Goal: Task Accomplishment & Management: Complete application form

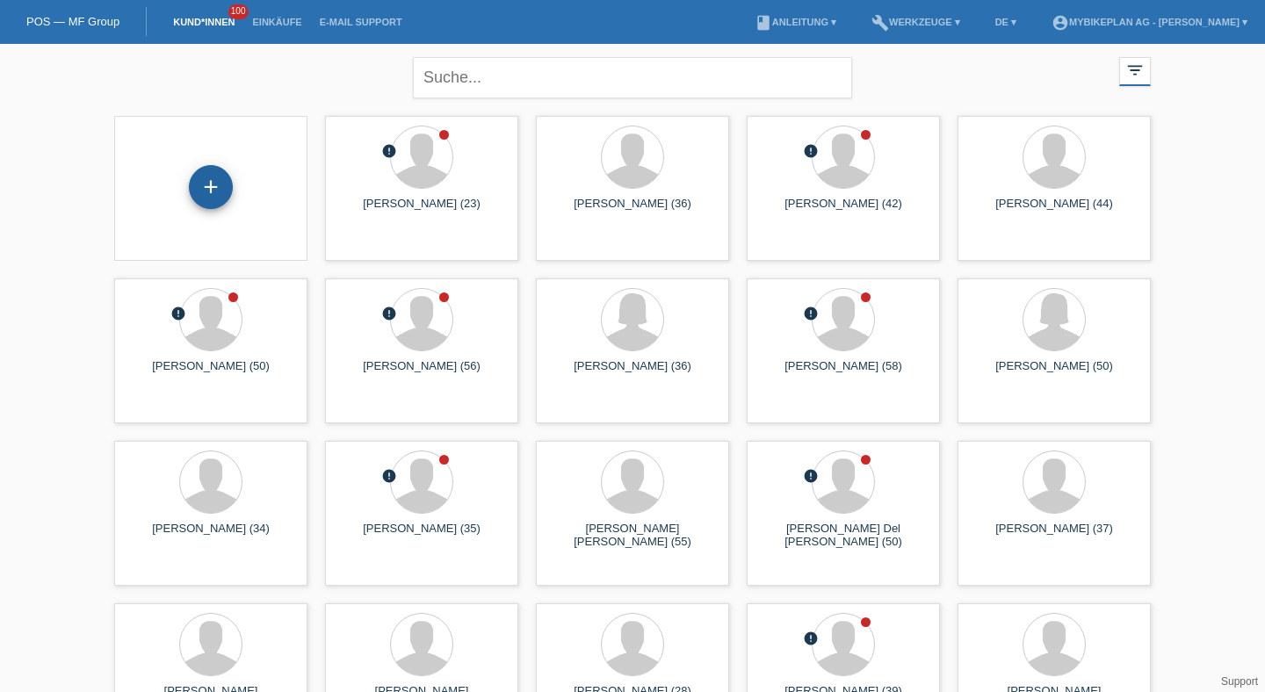
click at [225, 184] on div "+" at bounding box center [211, 187] width 42 height 30
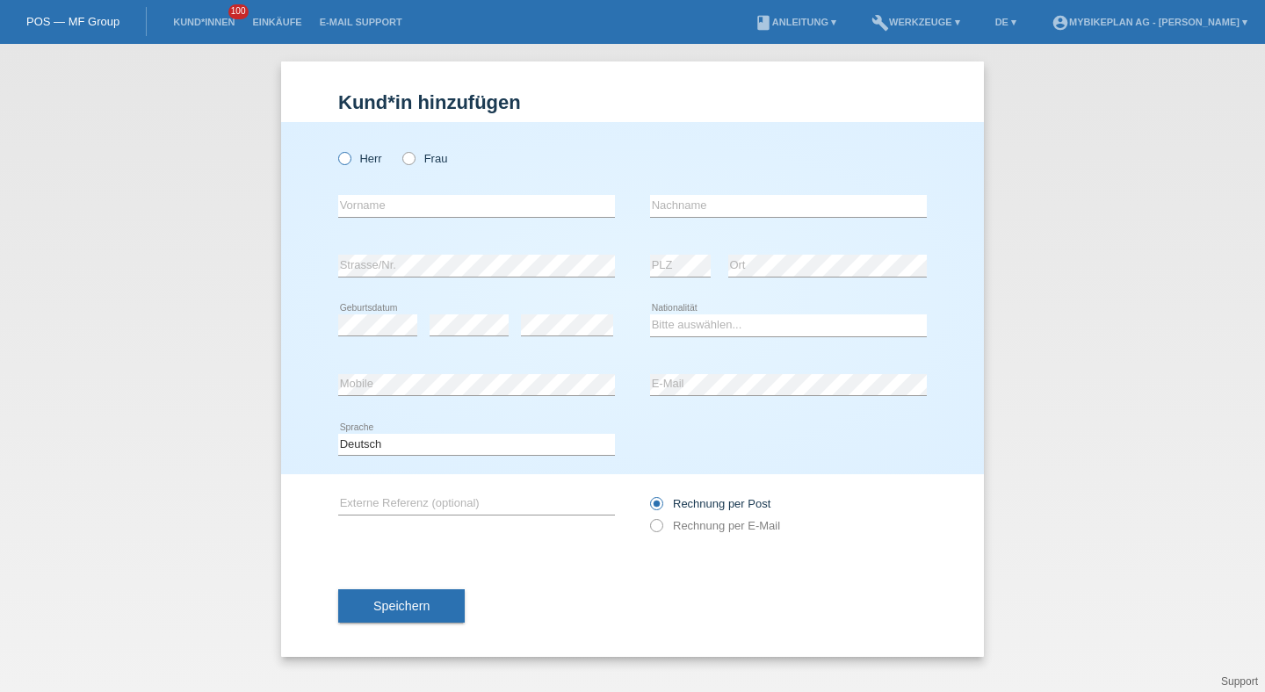
click at [373, 163] on label "Herr" at bounding box center [360, 158] width 44 height 13
click at [350, 163] on input "Herr" at bounding box center [343, 157] width 11 height 11
radio input "true"
click at [380, 197] on input "text" at bounding box center [476, 206] width 277 height 22
type input "Fabian"
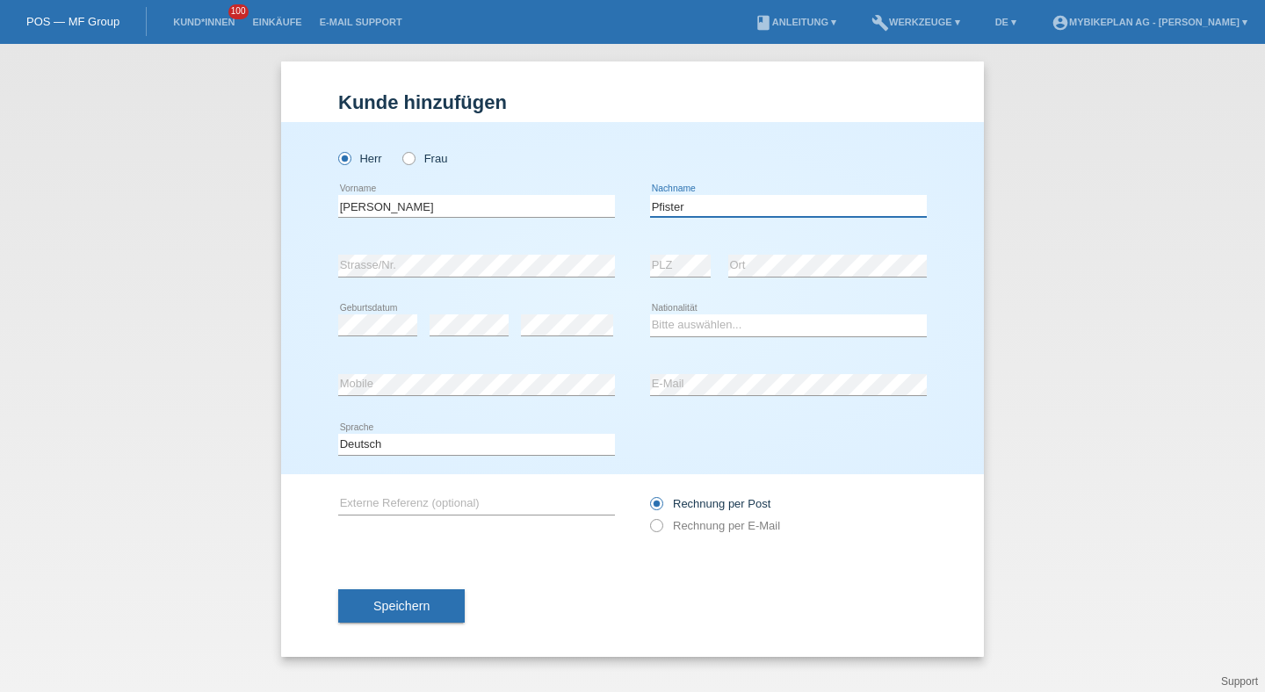
type input "Pfister"
click at [720, 334] on select "Bitte auswählen... Schweiz Deutschland Liechtenstein Österreich ------------ Af…" at bounding box center [788, 324] width 277 height 21
select select "CH"
click at [650, 315] on select "Bitte auswählen... Schweiz Deutschland Liechtenstein Österreich ------------ Af…" at bounding box center [788, 324] width 277 height 21
click at [362, 336] on icon at bounding box center [377, 336] width 79 height 1
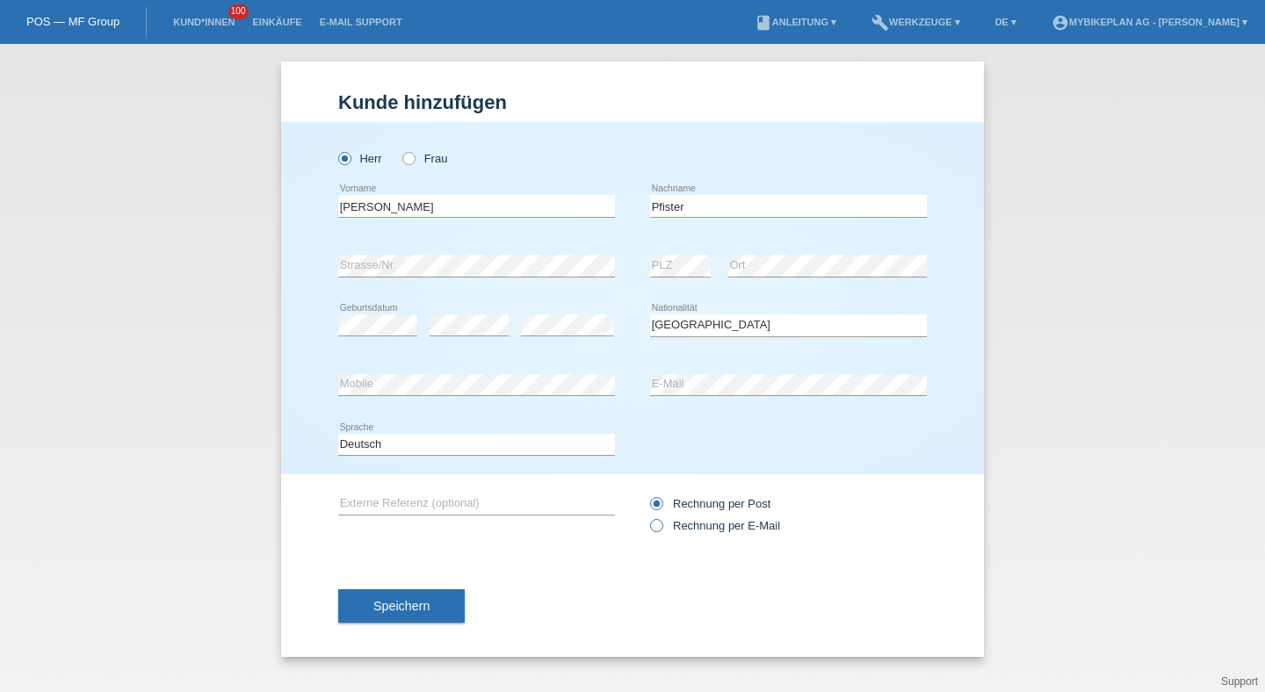
click at [750, 532] on label "Rechnung per E-Mail" at bounding box center [715, 525] width 130 height 13
click at [661, 533] on input "Rechnung per E-Mail" at bounding box center [655, 530] width 11 height 22
radio input "true"
click at [370, 604] on button "Speichern" at bounding box center [401, 605] width 126 height 33
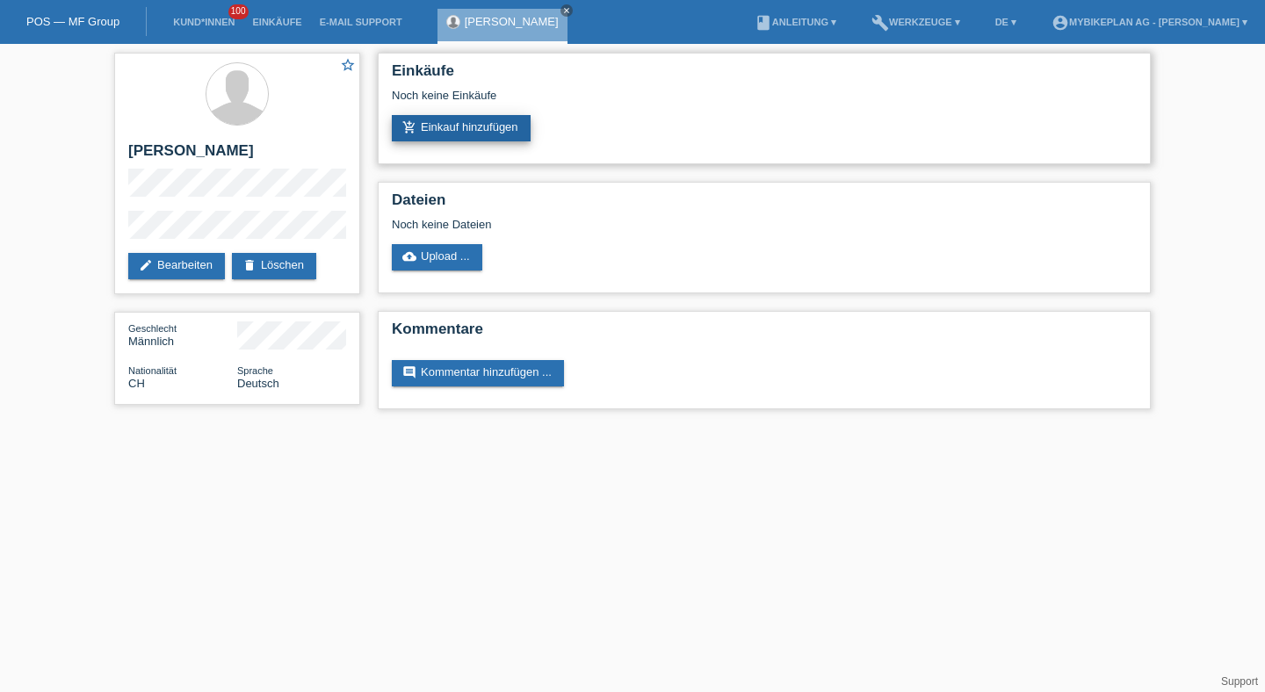
click at [481, 135] on link "add_shopping_cart Einkauf hinzufügen" at bounding box center [461, 128] width 139 height 26
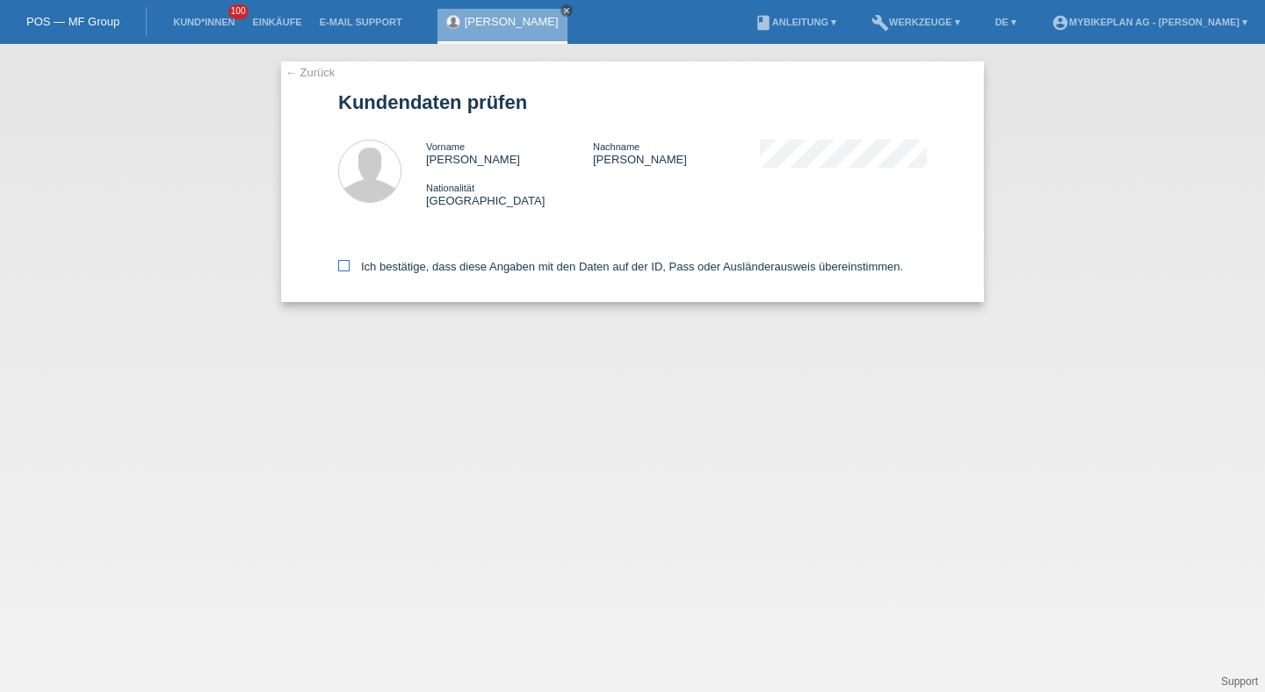
click at [408, 270] on label "Ich bestätige, dass diese Angaben mit den Daten auf der ID, Pass oder Ausländer…" at bounding box center [620, 266] width 565 height 13
click at [350, 270] on input "Ich bestätige, dass diese Angaben mit den Daten auf der ID, Pass oder Ausländer…" at bounding box center [343, 265] width 11 height 11
checkbox input "true"
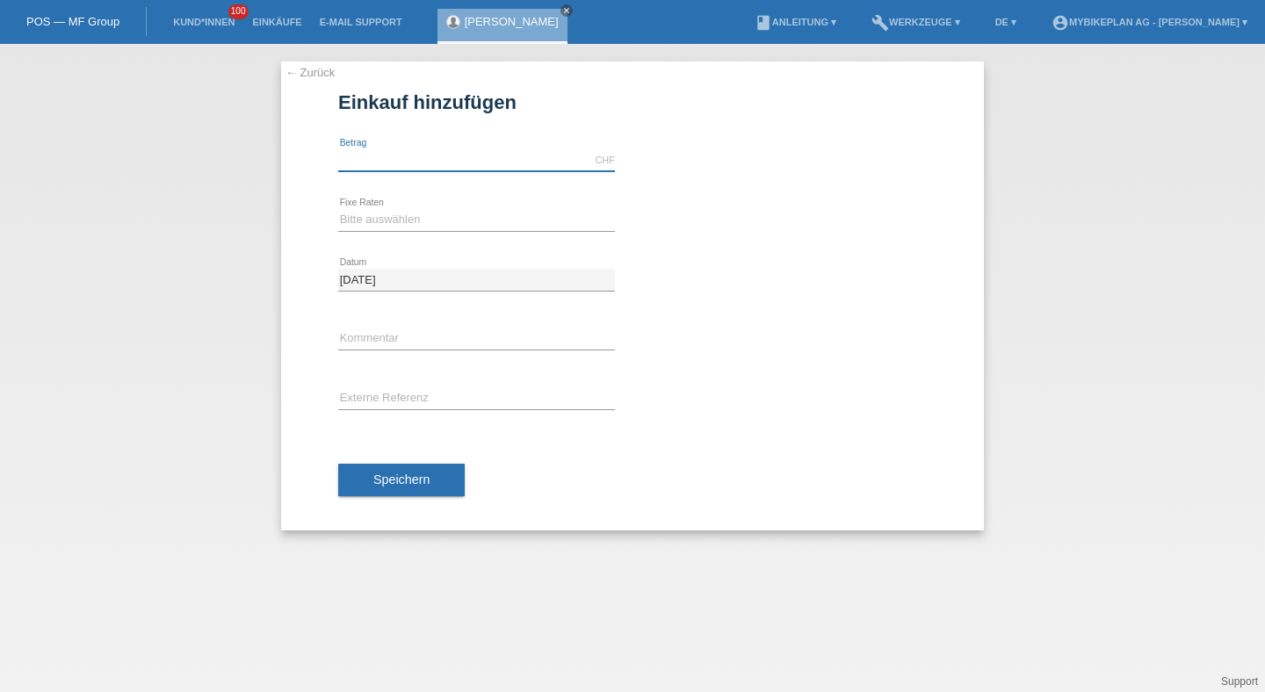
click at [413, 164] on input "text" at bounding box center [476, 160] width 277 height 22
type input "13490.00"
click at [396, 207] on div "Bitte auswählen 6 Raten 12 Raten 18 Raten 24 Raten 36 Raten 48 Raten error Fixe…" at bounding box center [476, 221] width 277 height 60
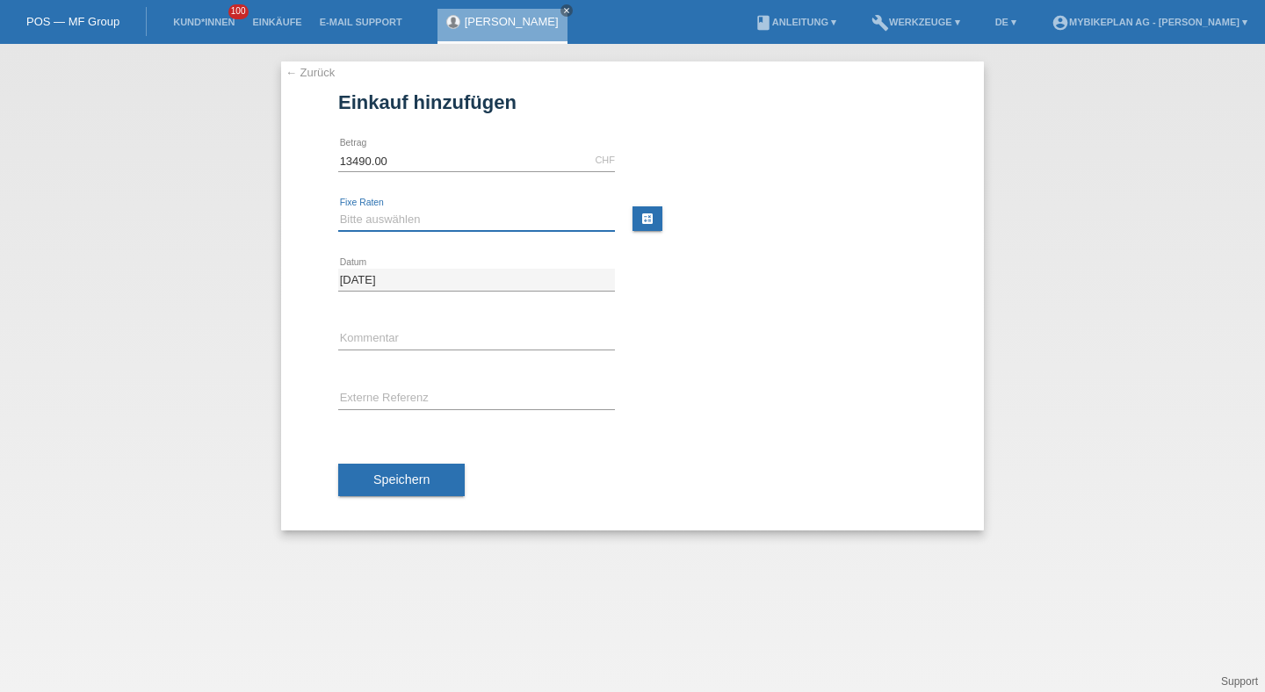
click at [402, 212] on select "Bitte auswählen 6 Raten 12 Raten 18 Raten 24 Raten 36 Raten 48 Raten" at bounding box center [476, 219] width 277 height 21
select select "486"
click at [338, 209] on select "Bitte auswählen 6 Raten 12 Raten 18 Raten 24 Raten 36 Raten 48 Raten" at bounding box center [476, 219] width 277 height 21
click at [387, 394] on input "text" at bounding box center [476, 399] width 277 height 22
paste input "43418956172"
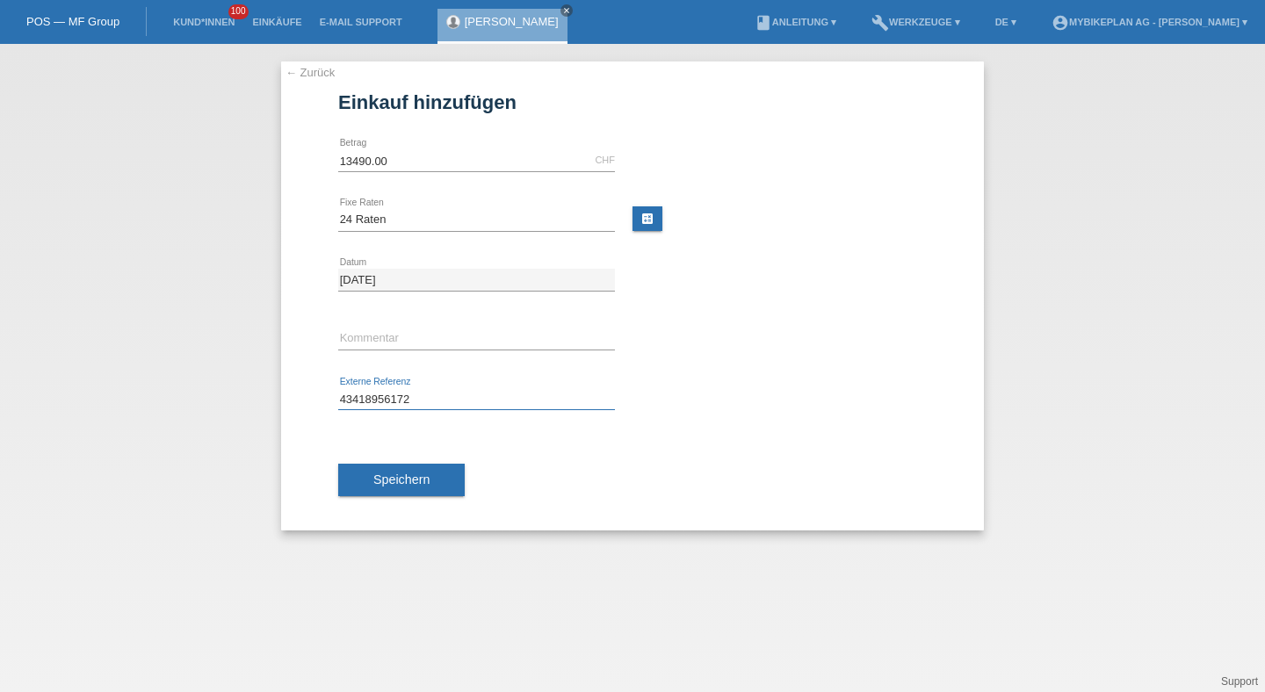
type input "43418956172"
click at [399, 459] on div "Speichern" at bounding box center [632, 481] width 589 height 102
click at [405, 481] on span "Speichern" at bounding box center [401, 480] width 56 height 14
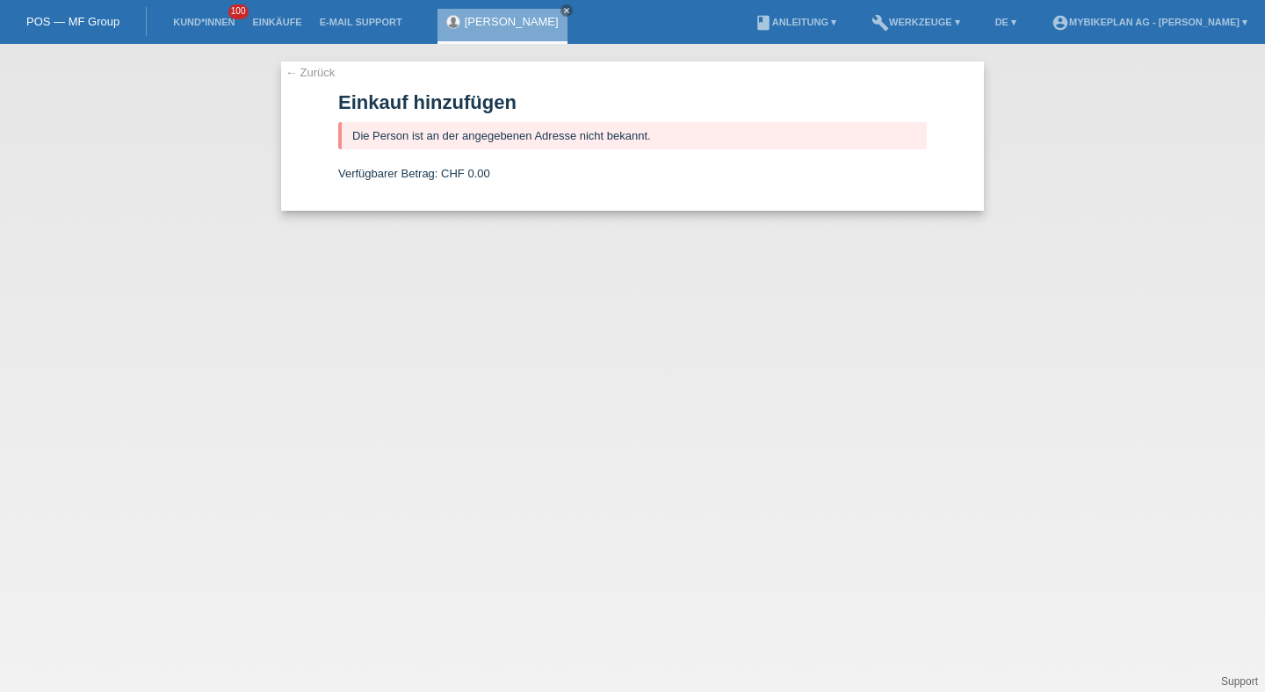
click at [487, 30] on div "Fabian Pfister close" at bounding box center [502, 26] width 130 height 35
click at [239, 27] on link "Kund*innen" at bounding box center [203, 22] width 79 height 11
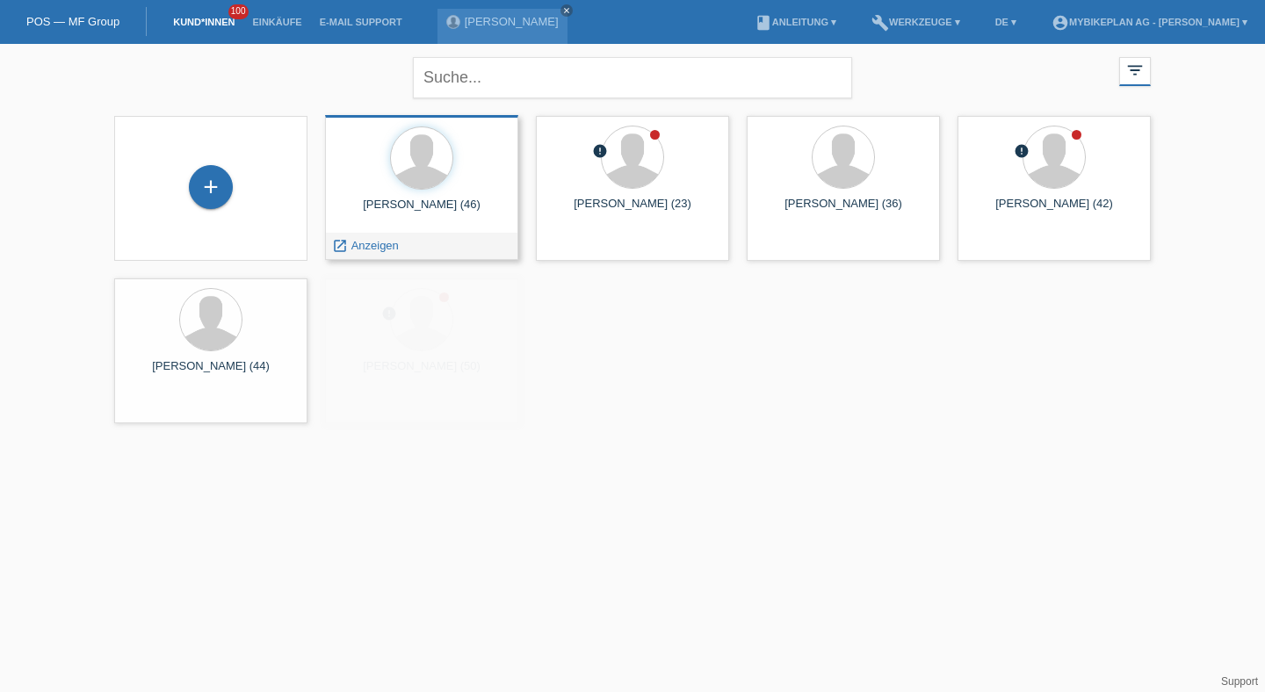
click at [359, 227] on div "[PERSON_NAME] (46) launch Anzeigen" at bounding box center [421, 187] width 193 height 145
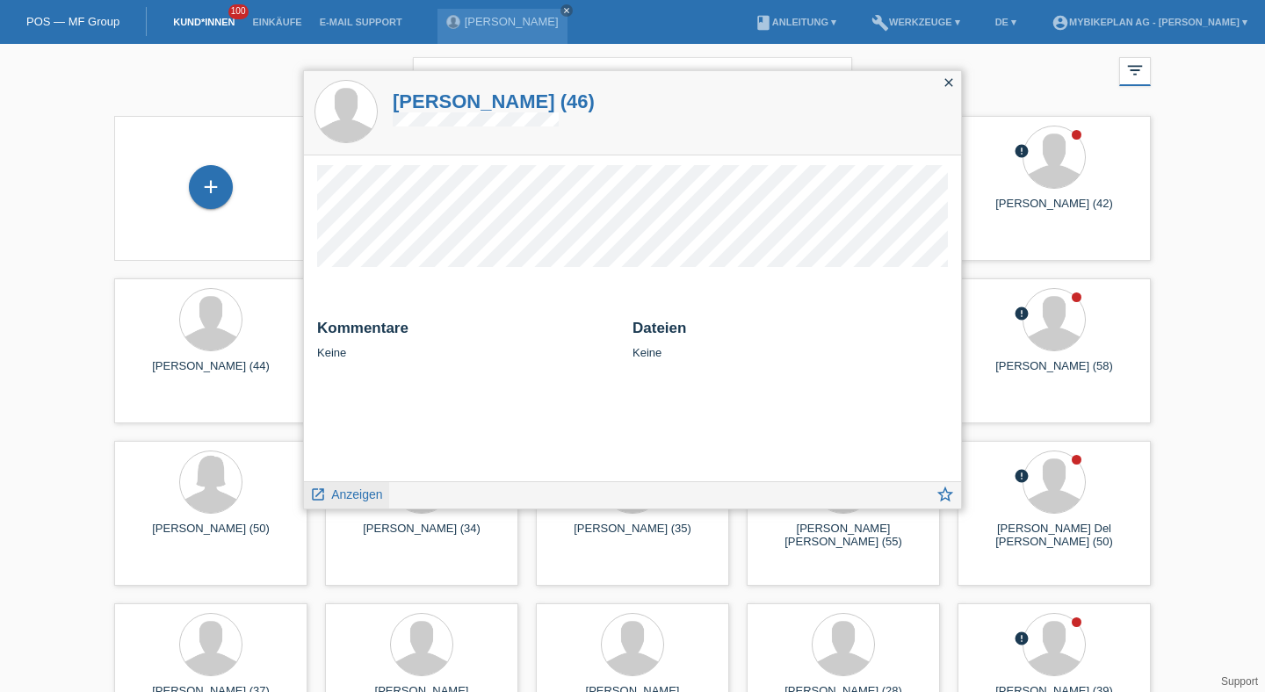
click at [338, 492] on span "Anzeigen" at bounding box center [356, 495] width 51 height 14
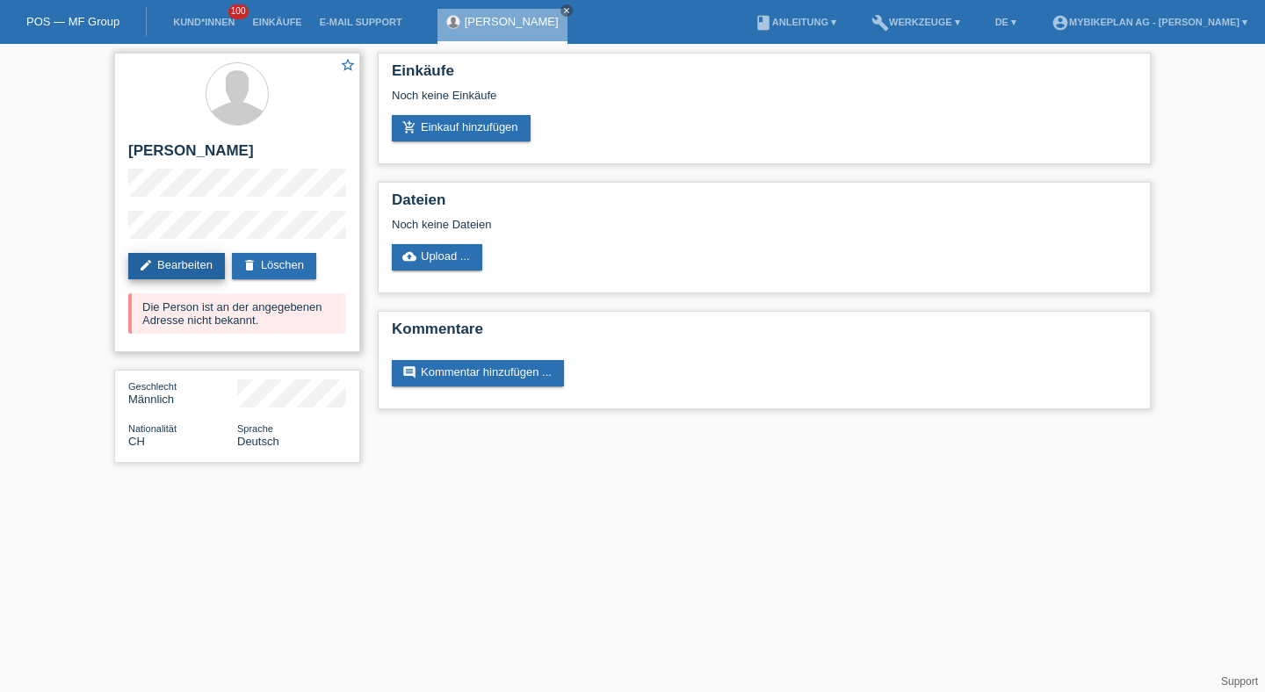
click at [209, 258] on link "edit Bearbeiten" at bounding box center [176, 266] width 97 height 26
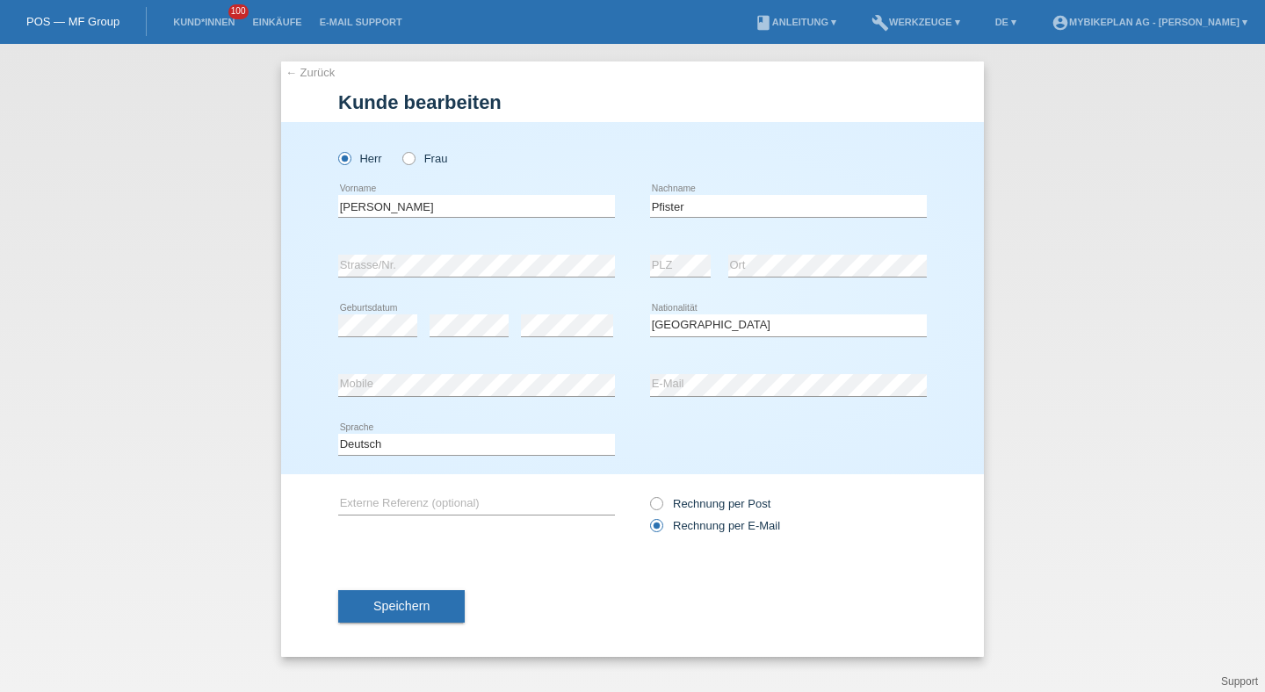
select select "CH"
click at [430, 632] on div "Speichern" at bounding box center [632, 606] width 589 height 102
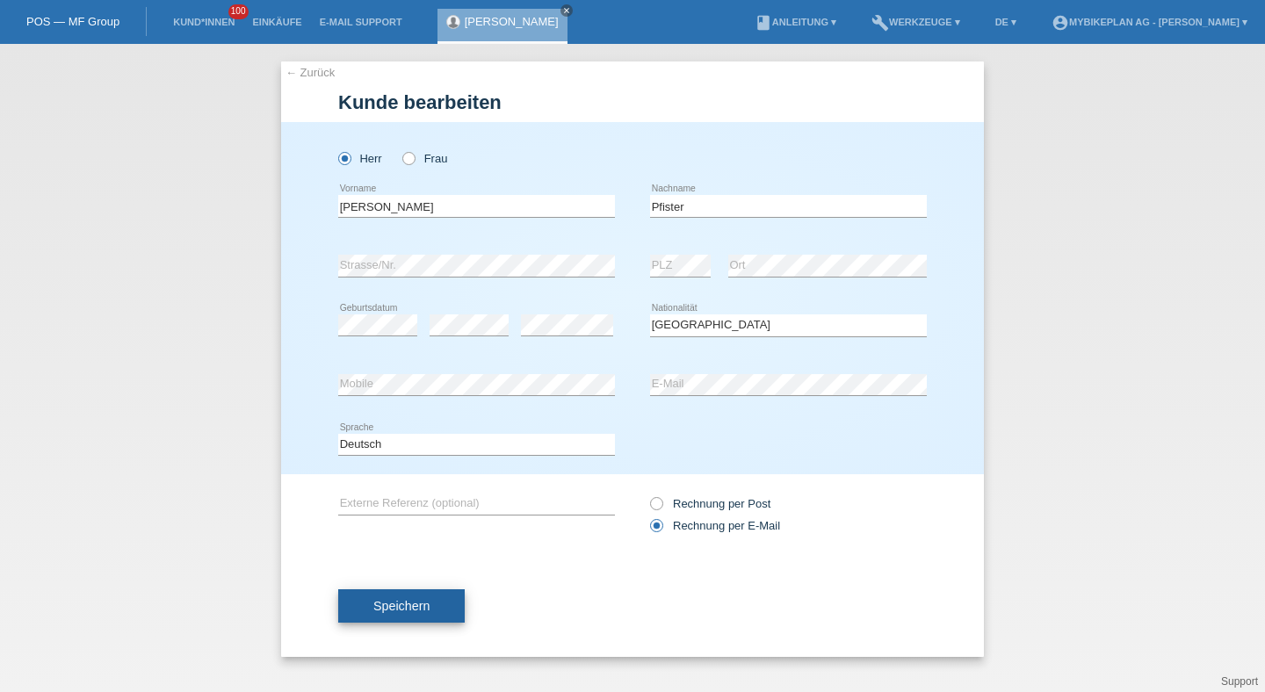
click at [437, 618] on button "Speichern" at bounding box center [401, 605] width 126 height 33
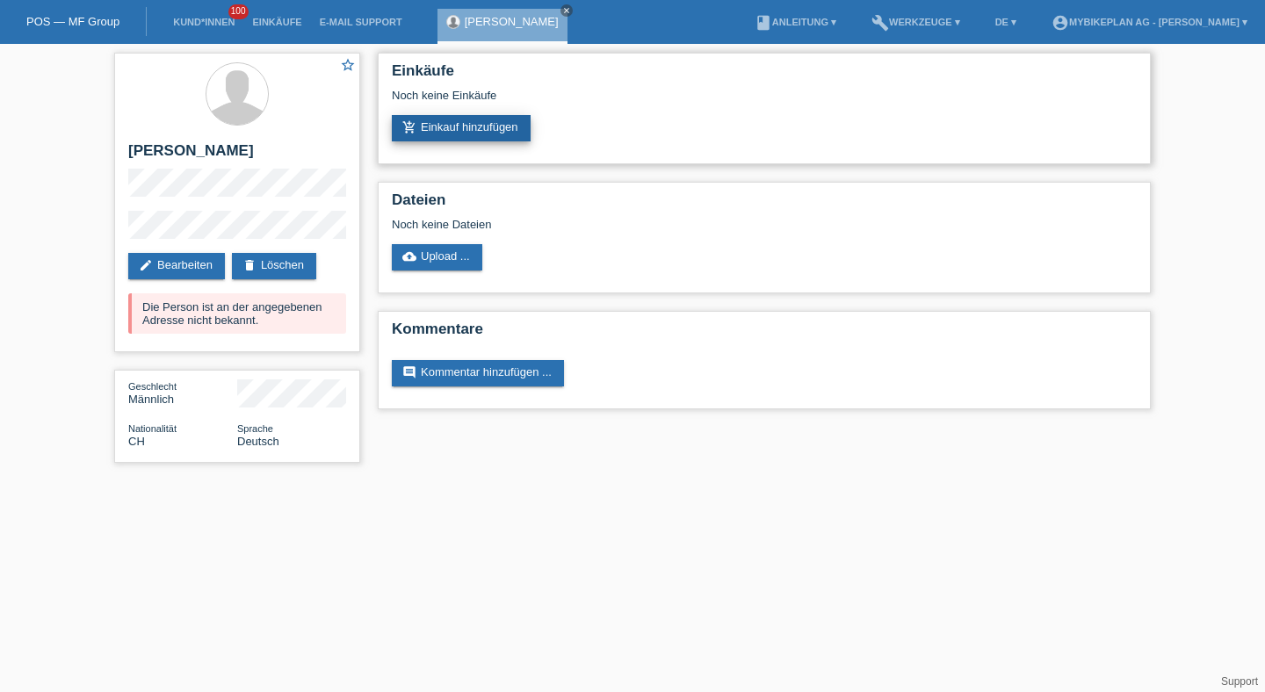
click at [507, 122] on link "add_shopping_cart Einkauf hinzufügen" at bounding box center [461, 128] width 139 height 26
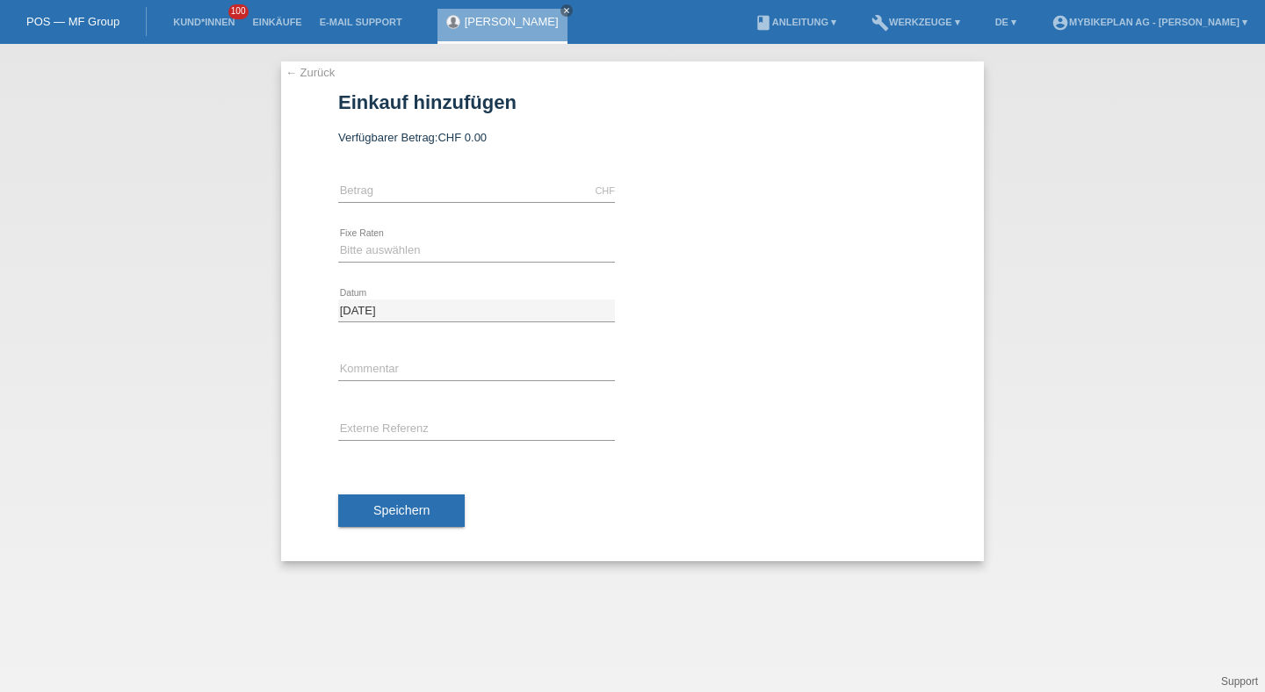
click at [484, 205] on div "CHF error [GEOGRAPHIC_DATA]" at bounding box center [476, 192] width 277 height 60
click at [490, 197] on input "text" at bounding box center [476, 191] width 277 height 22
type input "13490.00"
click at [410, 249] on select "Bitte auswählen 6 Raten 12 Raten 18 Raten 24 Raten 36 Raten 48 Raten" at bounding box center [476, 250] width 277 height 21
select select "486"
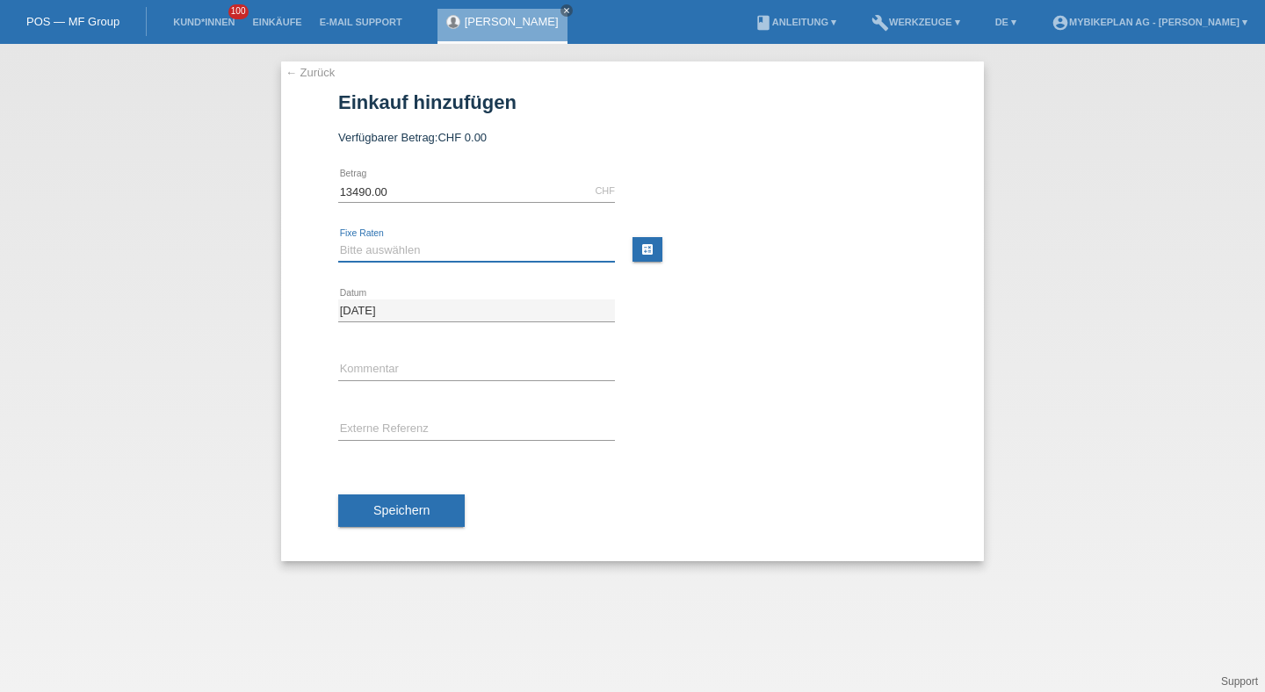
click at [338, 241] on select "Bitte auswählen 6 Raten 12 Raten 18 Raten 24 Raten 36 Raten 48 Raten" at bounding box center [476, 250] width 277 height 21
click at [399, 452] on div "error Externe Referenz" at bounding box center [476, 431] width 277 height 60
click at [403, 426] on input "text" at bounding box center [476, 430] width 277 height 22
paste input "43418956172"
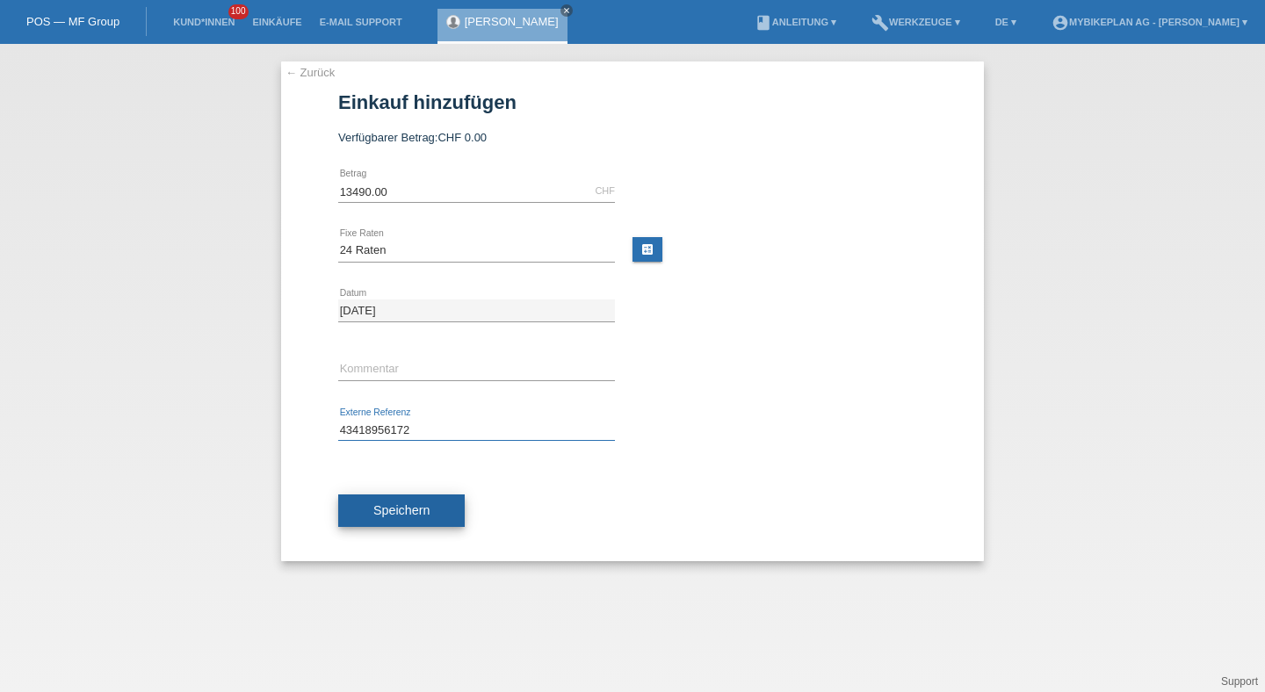
type input "43418956172"
click at [408, 509] on span "Speichern" at bounding box center [401, 510] width 56 height 14
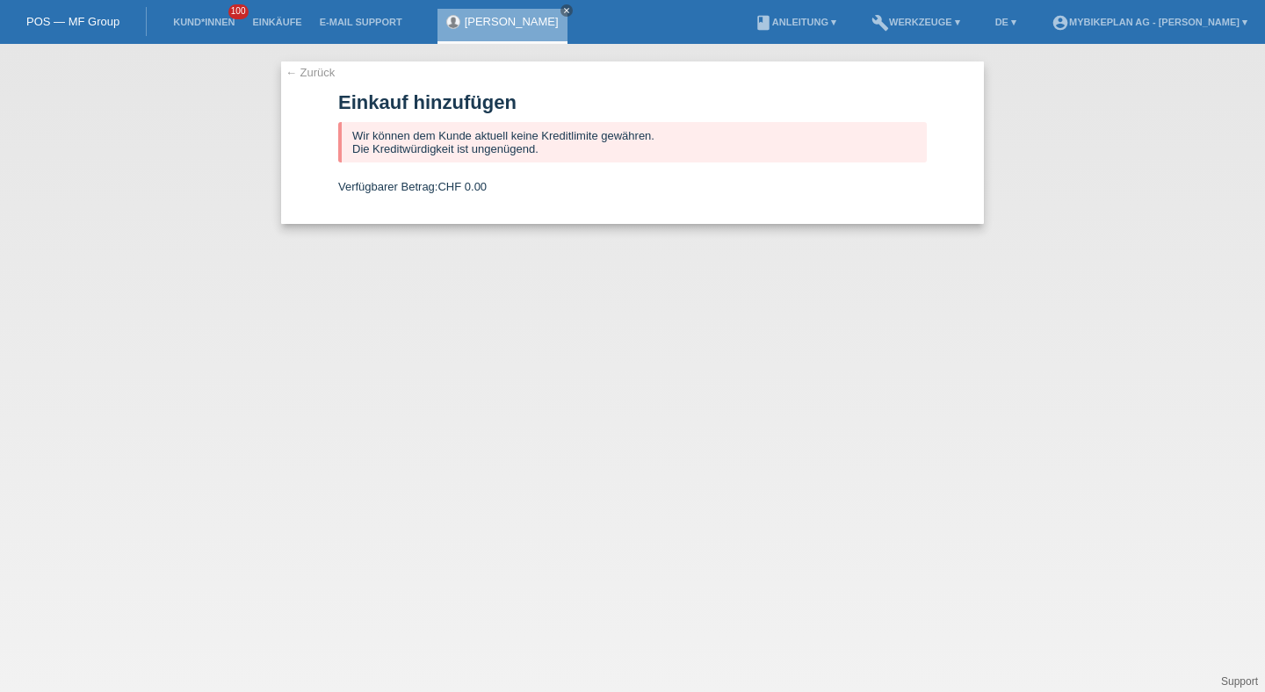
click at [230, 12] on span "100" at bounding box center [238, 11] width 21 height 15
click at [226, 19] on link "Kund*innen" at bounding box center [203, 22] width 79 height 11
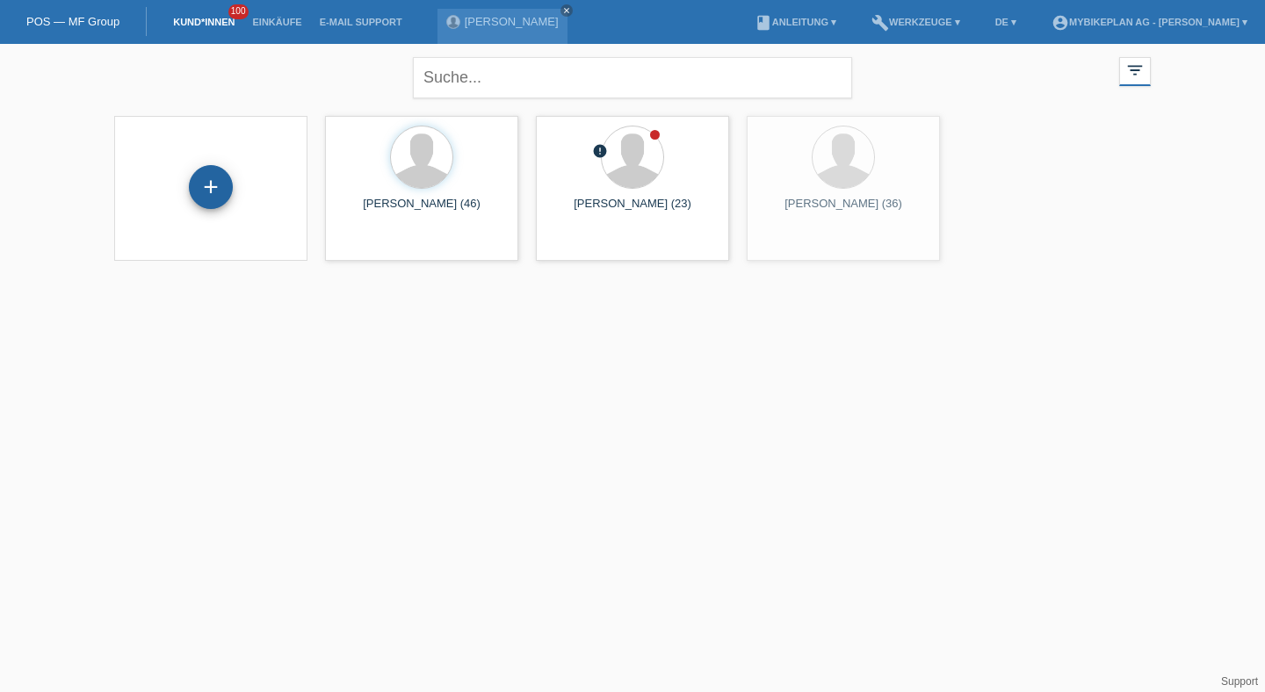
click at [208, 184] on div "+" at bounding box center [211, 187] width 44 height 44
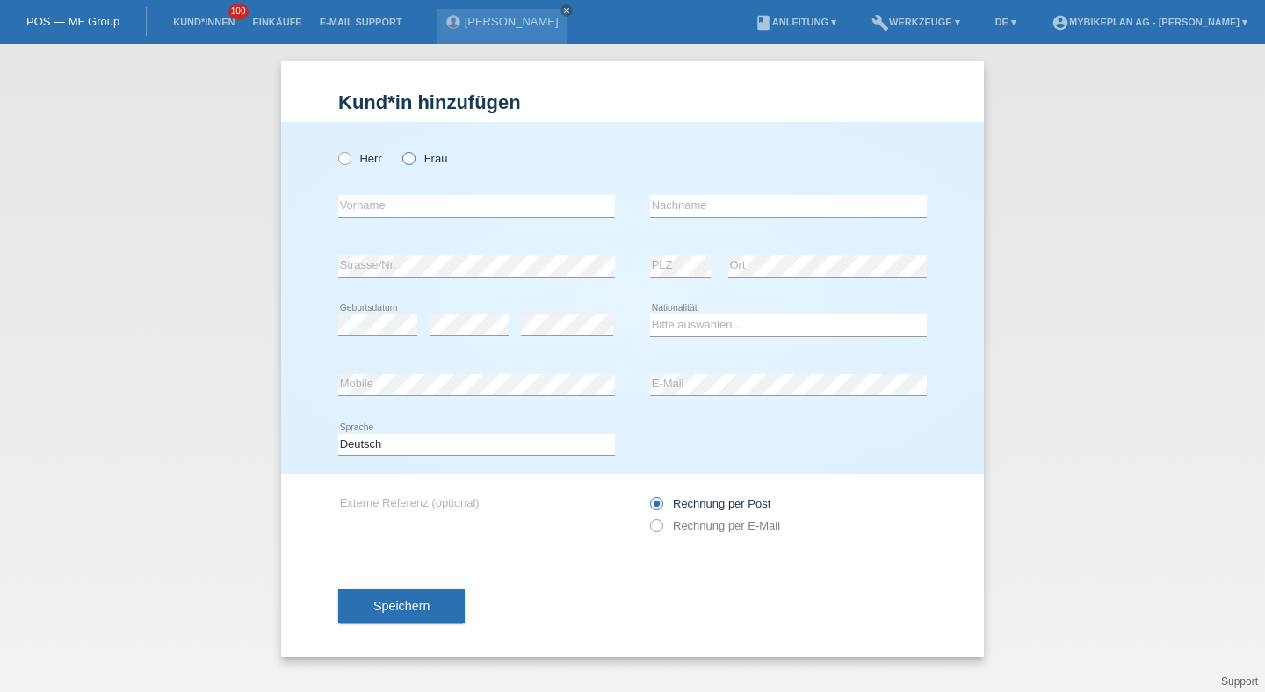
click at [400, 149] on icon at bounding box center [400, 149] width 0 height 0
click at [408, 163] on input "Frau" at bounding box center [407, 157] width 11 height 11
radio input "true"
click at [410, 213] on input "text" at bounding box center [476, 206] width 277 height 22
type input "Aida"
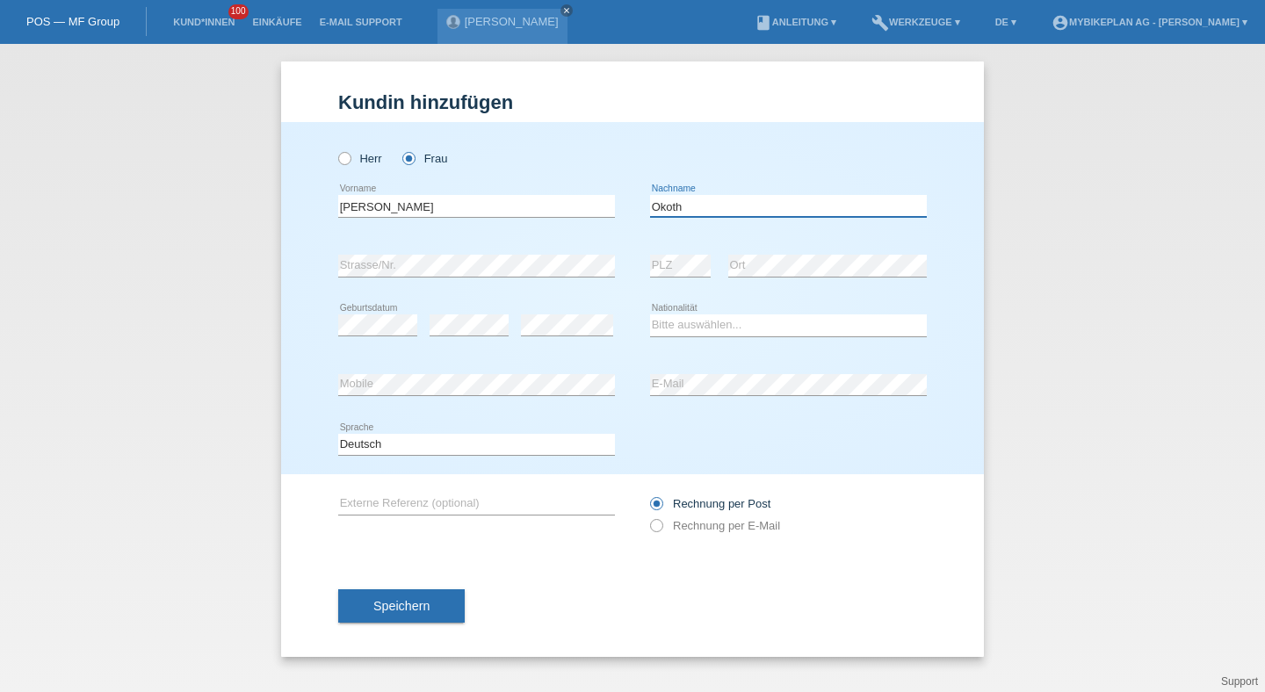
type input "Okoth"
click at [474, 313] on div "error" at bounding box center [469, 326] width 79 height 60
click at [683, 326] on select "Bitte auswählen... [GEOGRAPHIC_DATA] [GEOGRAPHIC_DATA] [GEOGRAPHIC_DATA] [GEOGR…" at bounding box center [788, 324] width 277 height 21
select select "CH"
click at [650, 315] on select "Bitte auswählen... [GEOGRAPHIC_DATA] [GEOGRAPHIC_DATA] [GEOGRAPHIC_DATA] [GEOGR…" at bounding box center [788, 324] width 277 height 21
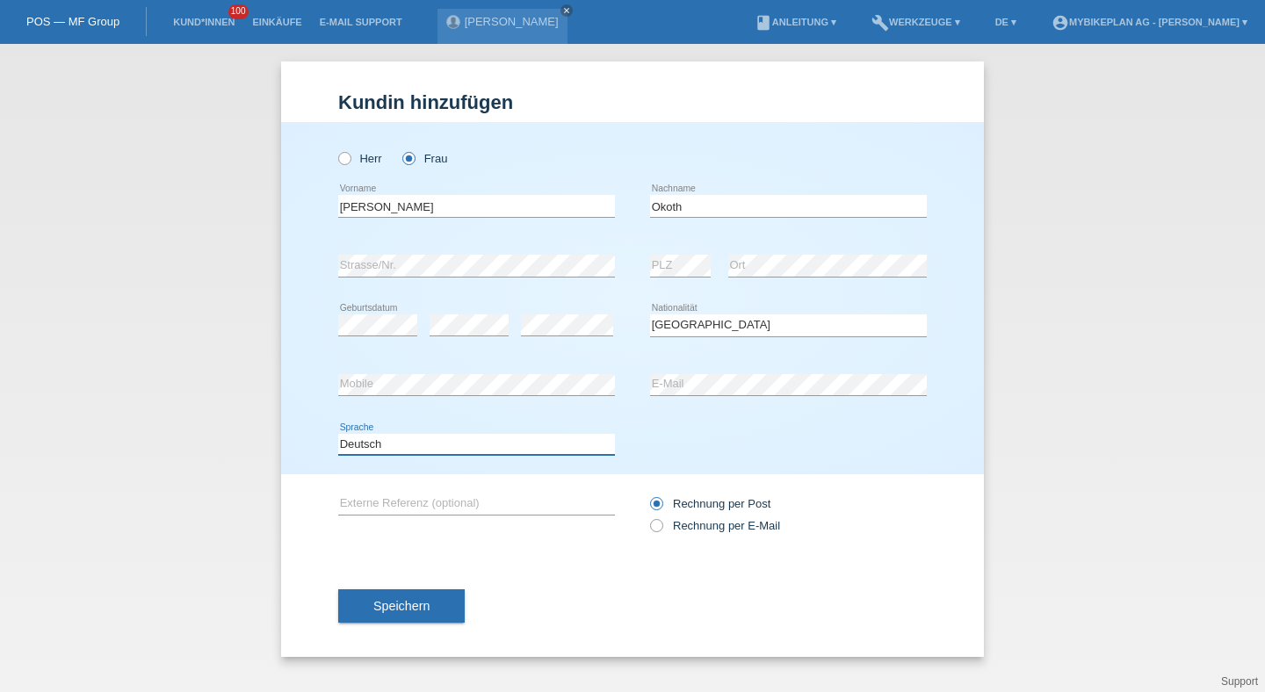
click at [504, 449] on select "Deutsch Français Italiano English" at bounding box center [476, 444] width 277 height 21
click at [338, 434] on select "Deutsch Français Italiano English" at bounding box center [476, 444] width 277 height 21
click at [727, 519] on div "Rechnung per Post Rechnung per E-Mail" at bounding box center [788, 515] width 277 height 44
click at [720, 526] on label "Rechnung per E-Mail" at bounding box center [715, 525] width 130 height 13
click at [661, 526] on input "Rechnung per E-Mail" at bounding box center [655, 530] width 11 height 22
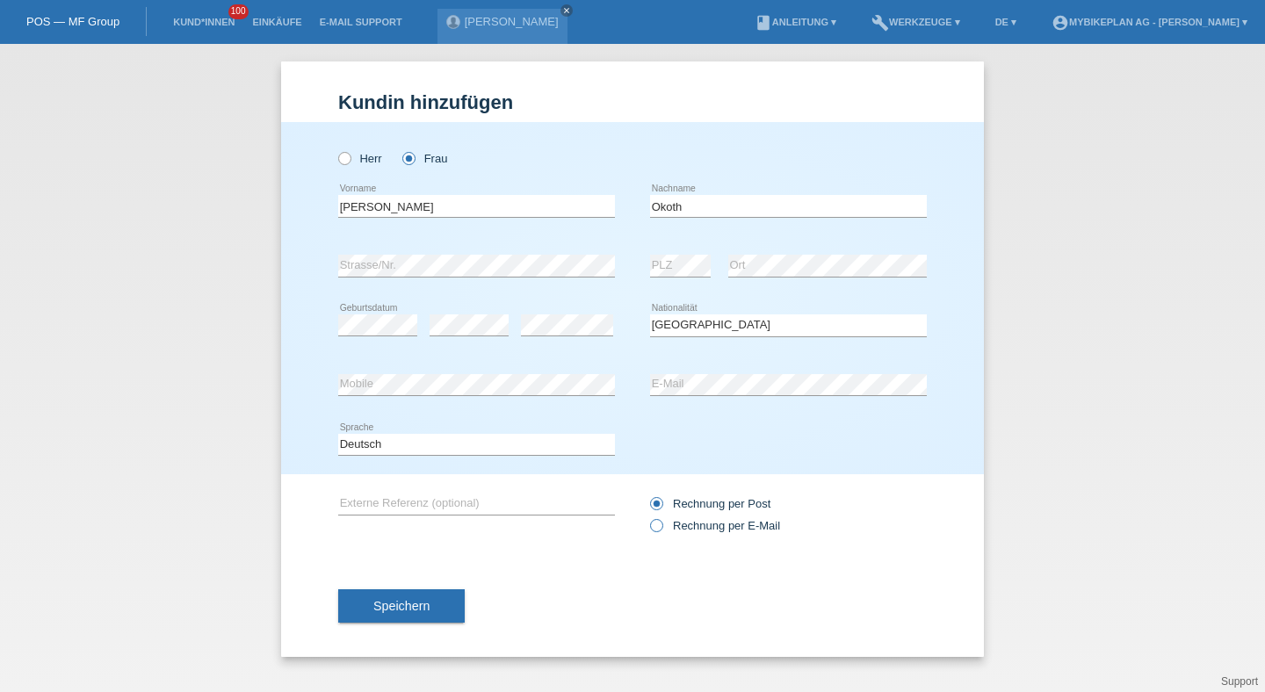
radio input "true"
click at [430, 628] on div "Speichern" at bounding box center [632, 606] width 589 height 102
click at [434, 617] on button "Speichern" at bounding box center [401, 605] width 126 height 33
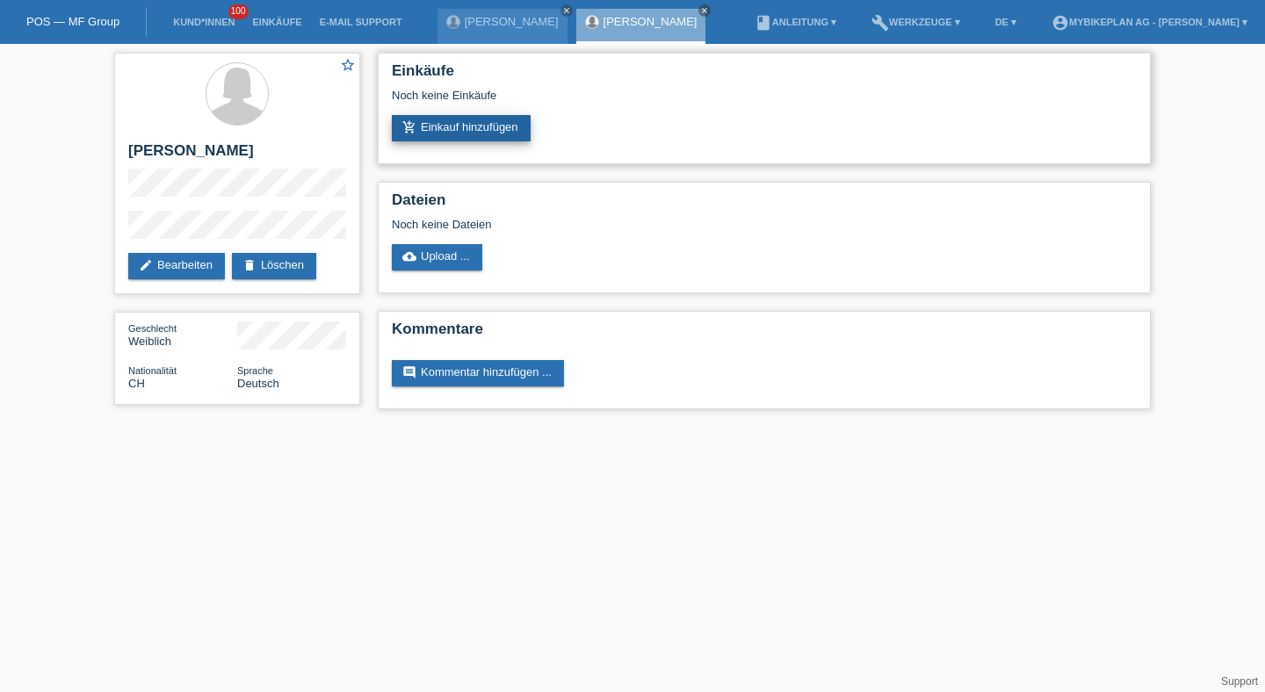
click at [491, 135] on link "add_shopping_cart Einkauf hinzufügen" at bounding box center [461, 128] width 139 height 26
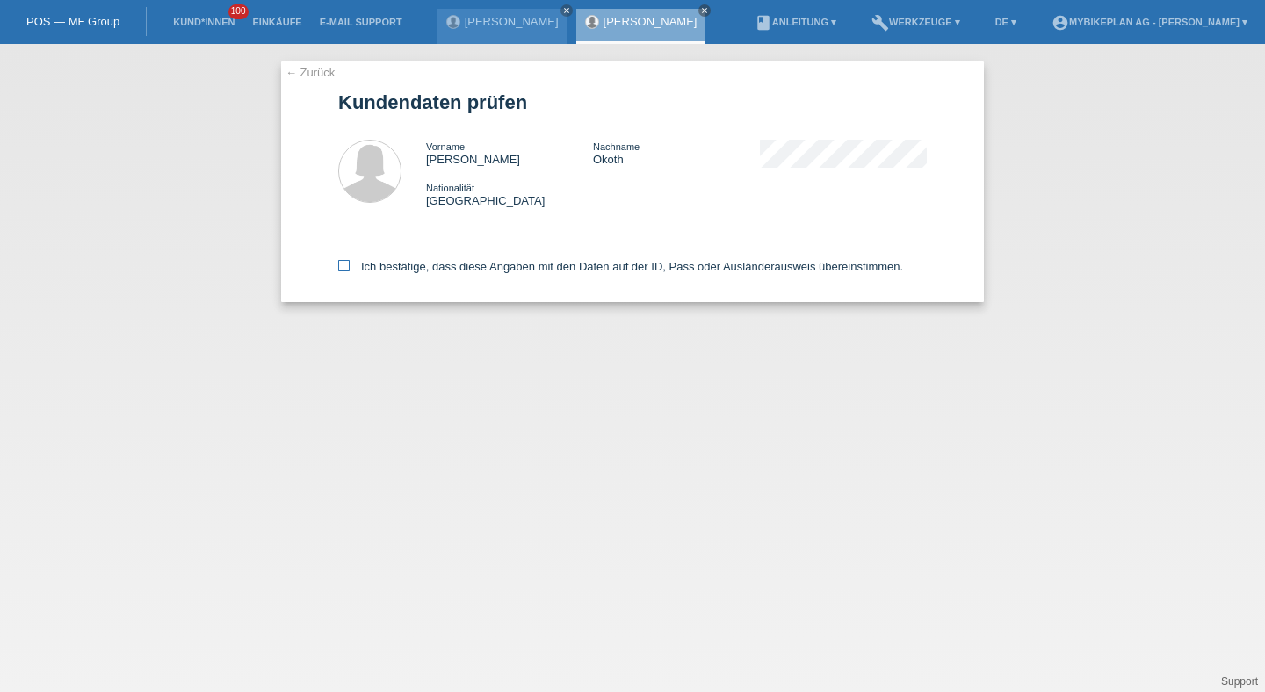
click at [408, 268] on label "Ich bestätige, dass diese Angaben mit den Daten auf der ID, Pass oder Ausländer…" at bounding box center [620, 266] width 565 height 13
click at [350, 268] on input "Ich bestätige, dass diese Angaben mit den Daten auf der ID, Pass oder Ausländer…" at bounding box center [343, 265] width 11 height 11
checkbox input "true"
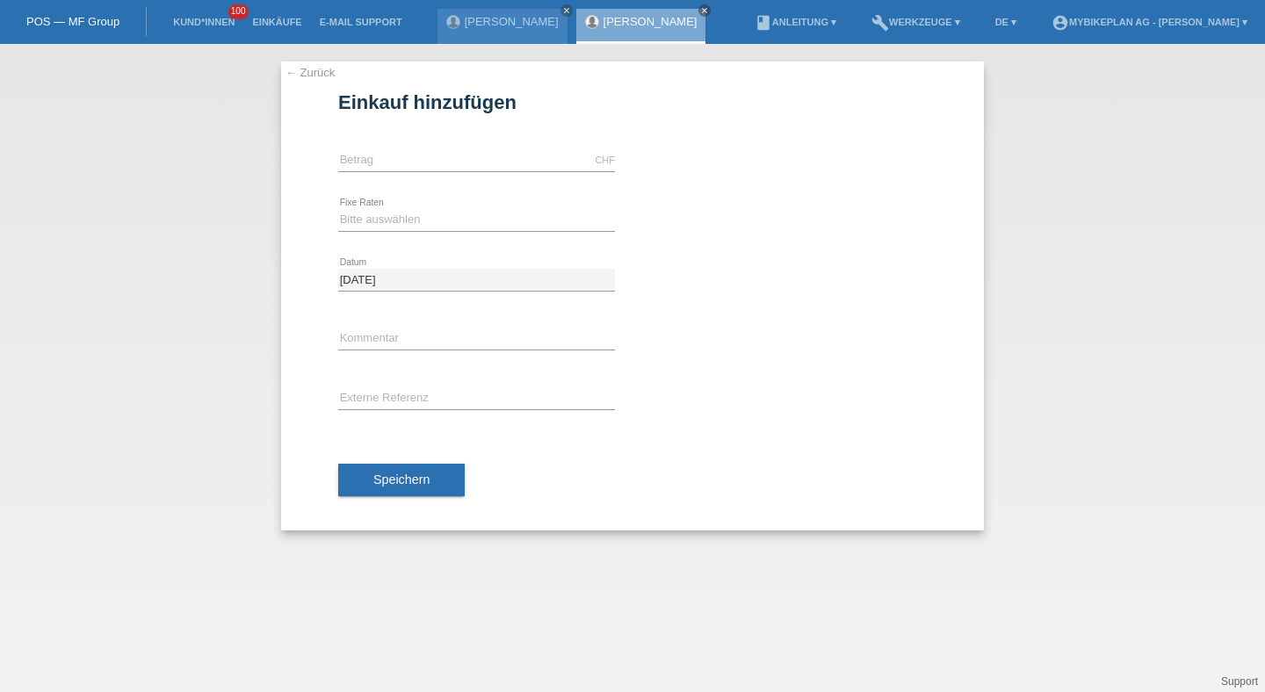
click at [418, 173] on div "CHF error Betrag" at bounding box center [476, 161] width 277 height 60
click at [421, 168] on input "text" at bounding box center [476, 160] width 277 height 22
type input "4499.00"
click at [354, 225] on select "Bitte auswählen 6 Raten 12 Raten 18 Raten 24 Raten 36 Raten 48 Raten" at bounding box center [476, 219] width 277 height 21
select select "487"
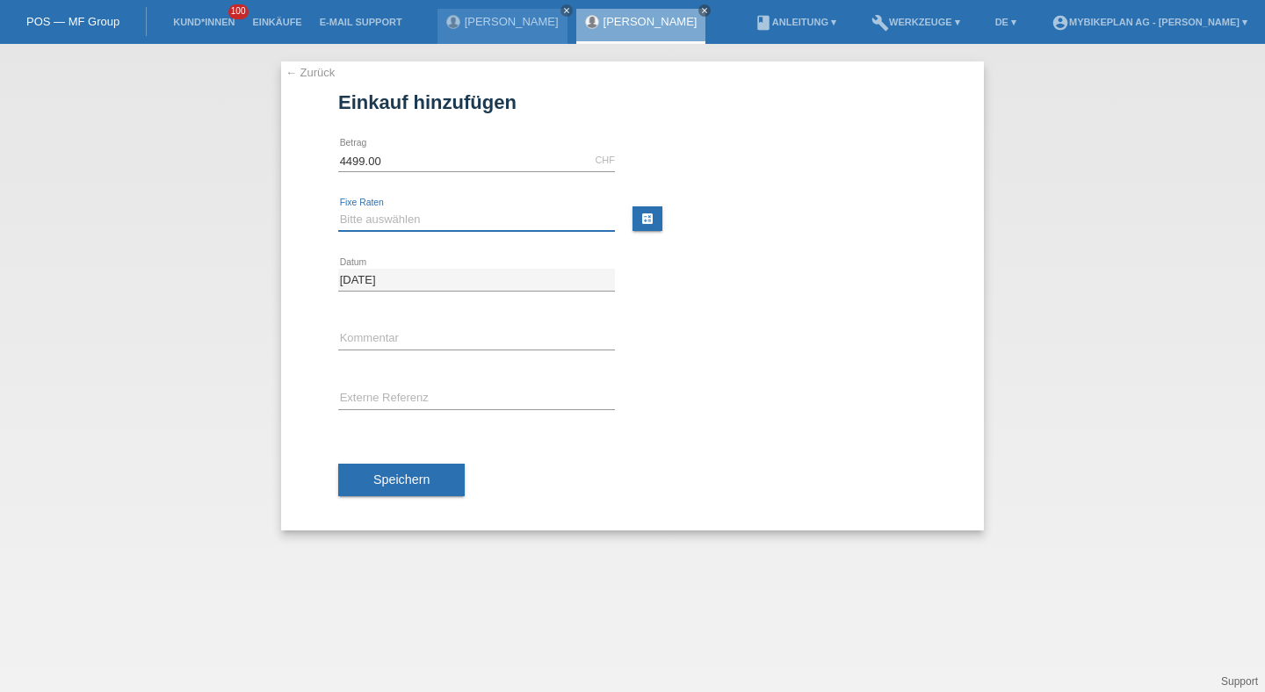
click at [338, 209] on select "Bitte auswählen 6 Raten 12 Raten 18 Raten 24 Raten 36 Raten 48 Raten" at bounding box center [476, 219] width 277 height 21
click at [371, 387] on div "error Externe Referenz" at bounding box center [476, 400] width 277 height 60
click at [371, 400] on input "text" at bounding box center [476, 399] width 277 height 22
paste input "43449041712"
type input "43449041712"
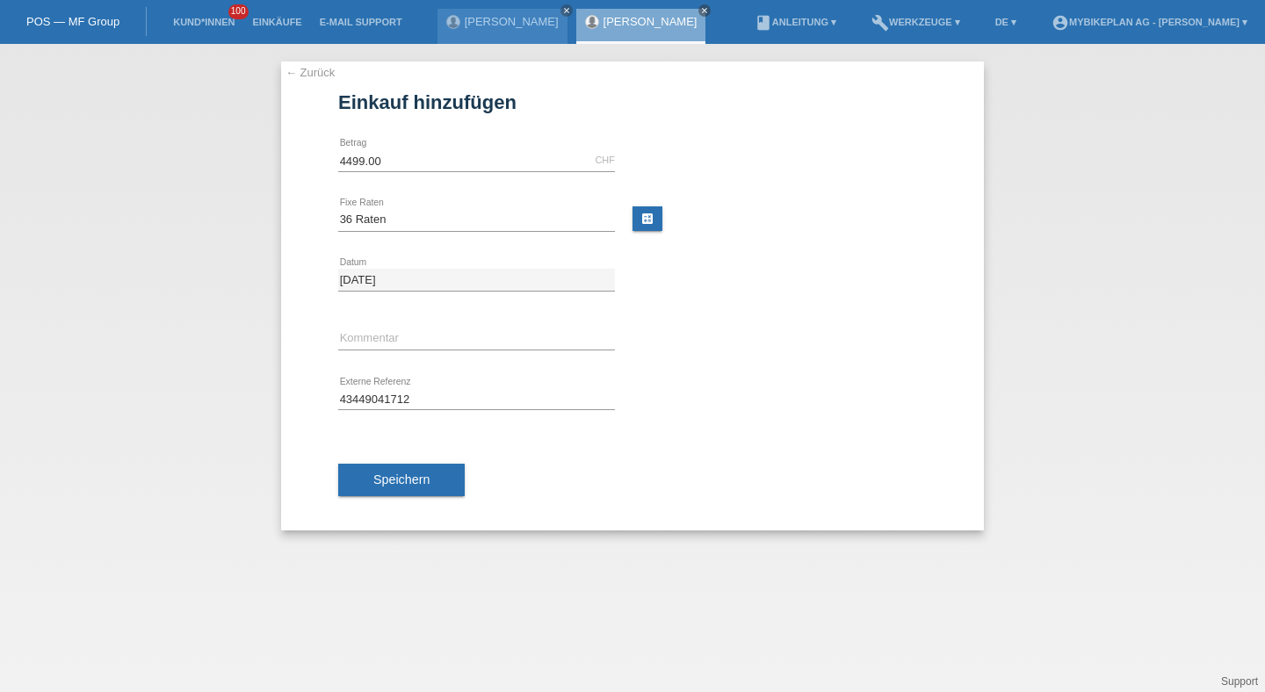
click at [373, 496] on div "Speichern" at bounding box center [632, 481] width 589 height 102
click at [381, 490] on button "Speichern" at bounding box center [401, 480] width 126 height 33
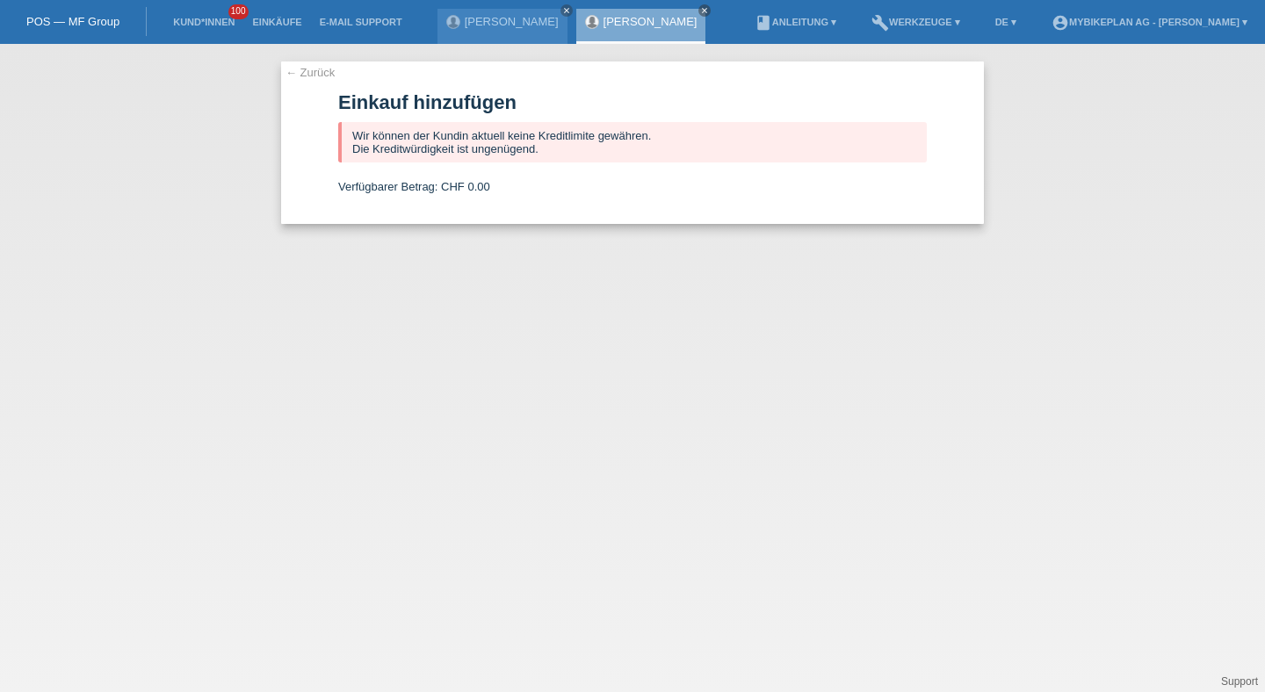
click at [220, 32] on li "Kund*innen 100" at bounding box center [203, 22] width 79 height 45
click at [220, 25] on link "Kund*innen" at bounding box center [203, 22] width 79 height 11
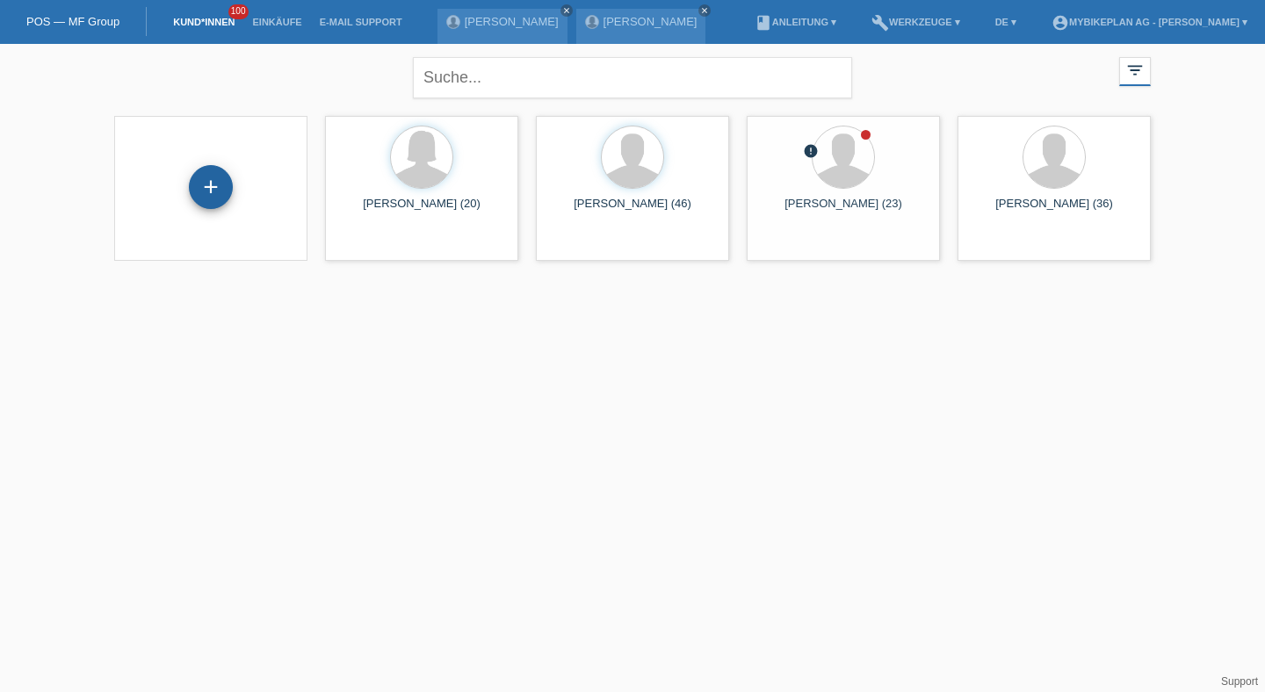
click at [203, 192] on div "+" at bounding box center [211, 187] width 44 height 44
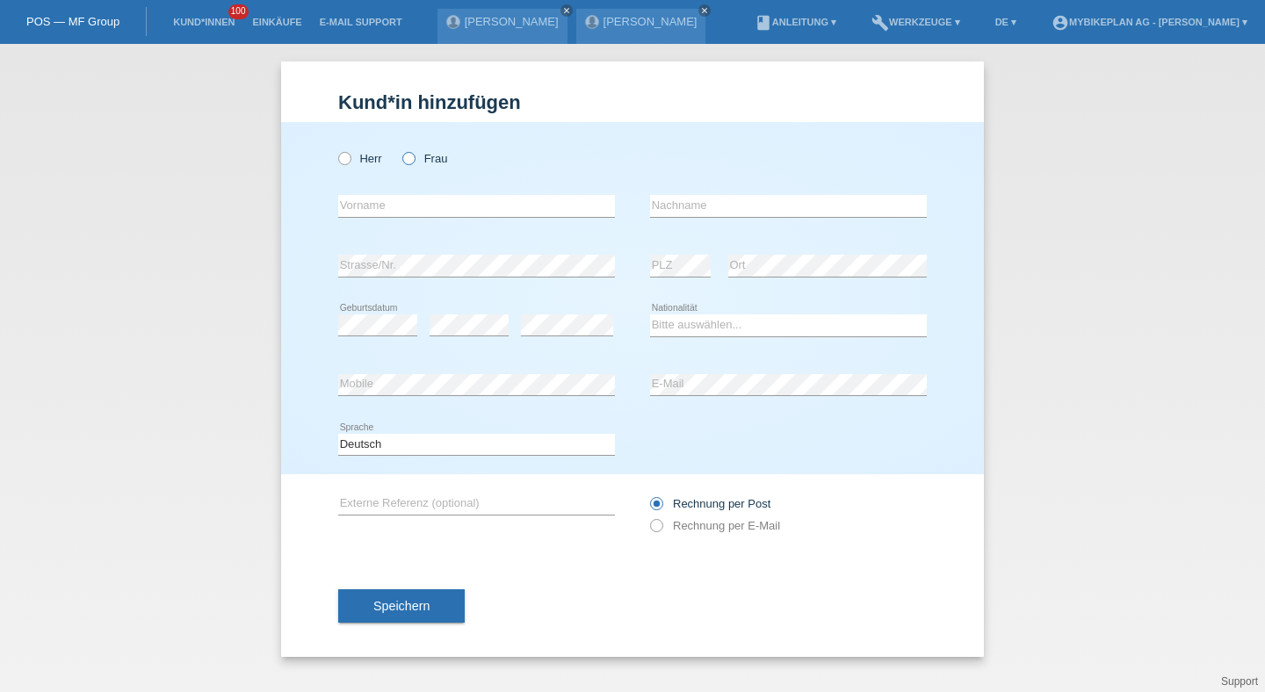
click at [435, 156] on label "Frau" at bounding box center [424, 158] width 45 height 13
click at [414, 156] on input "Frau" at bounding box center [407, 157] width 11 height 11
radio input "true"
click at [426, 192] on div "error Vorname" at bounding box center [476, 207] width 277 height 60
click at [423, 199] on input "text" at bounding box center [476, 206] width 277 height 22
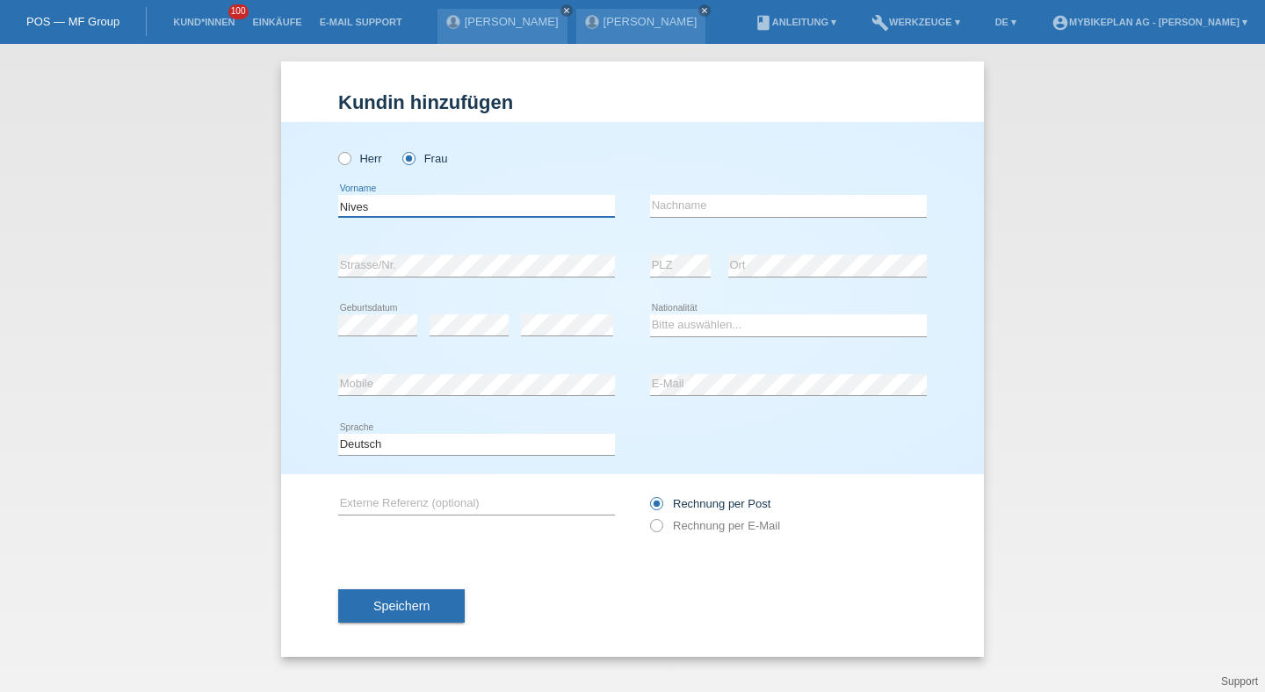
type input "Nives"
paste input "Di Cicco"
type input "Di Cicco"
click at [567, 313] on div "error" at bounding box center [567, 326] width 92 height 60
click at [677, 301] on div "Bitte auswählen... Schweiz Deutschland Liechtenstein Österreich ------------ Af…" at bounding box center [788, 326] width 277 height 60
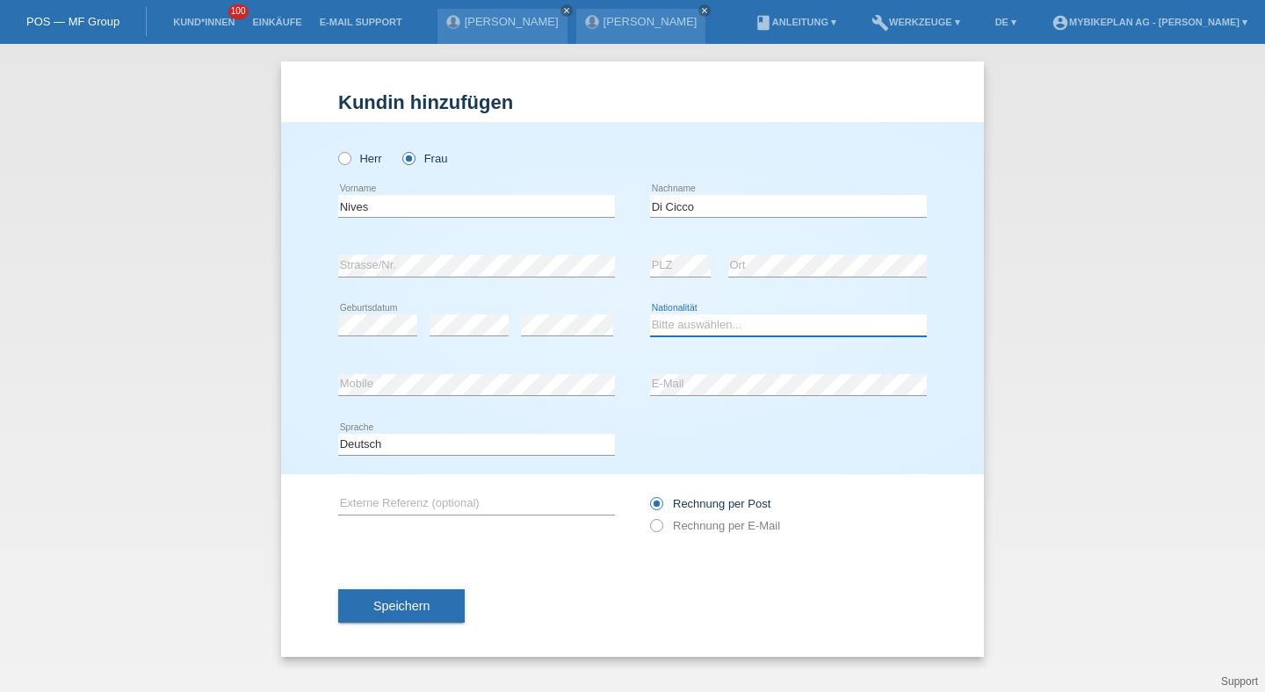
click at [677, 320] on select "Bitte auswählen... Schweiz Deutschland Liechtenstein Österreich ------------ Af…" at bounding box center [788, 324] width 277 height 21
select select "CH"
click at [650, 315] on select "Bitte auswählen... Schweiz Deutschland Liechtenstein Österreich ------------ Af…" at bounding box center [788, 324] width 277 height 21
click at [545, 445] on select "Deutsch Français Italiano English" at bounding box center [476, 444] width 277 height 21
select select "it"
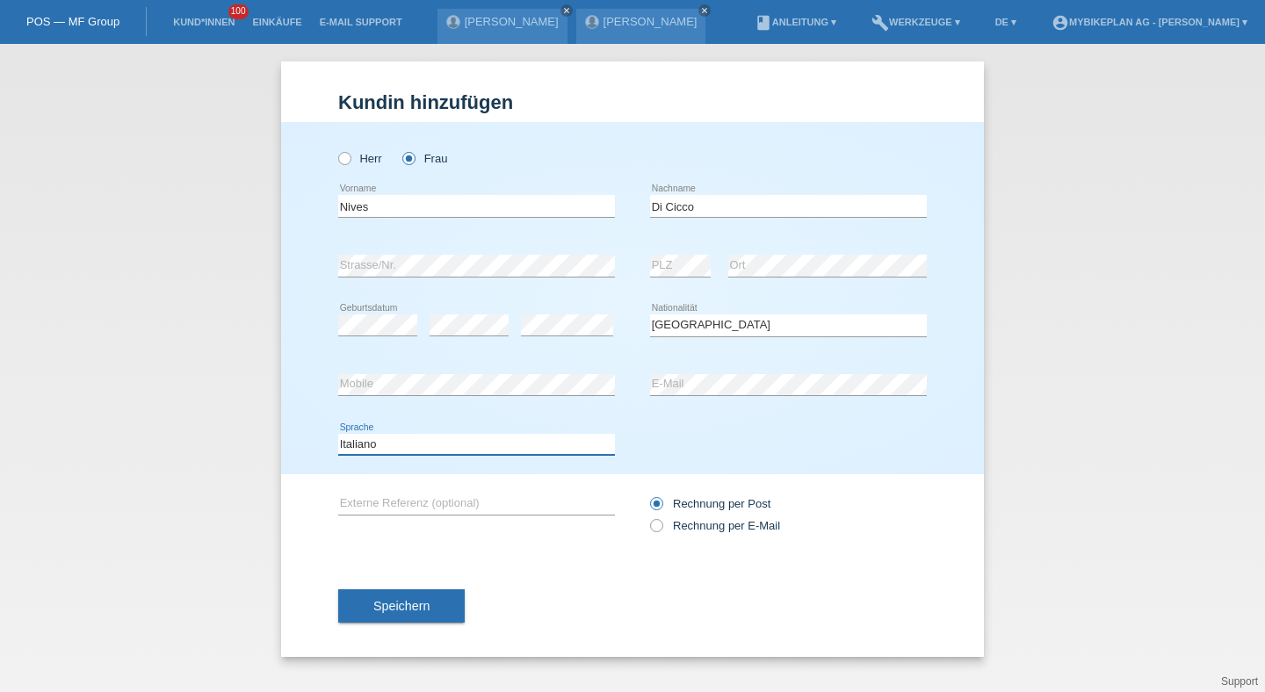
click at [338, 434] on select "Deutsch Français Italiano English" at bounding box center [476, 444] width 277 height 21
click at [670, 529] on label "Rechnung per E-Mail" at bounding box center [715, 525] width 130 height 13
click at [661, 529] on input "Rechnung per E-Mail" at bounding box center [655, 530] width 11 height 22
radio input "true"
click at [395, 597] on button "Speichern" at bounding box center [401, 605] width 126 height 33
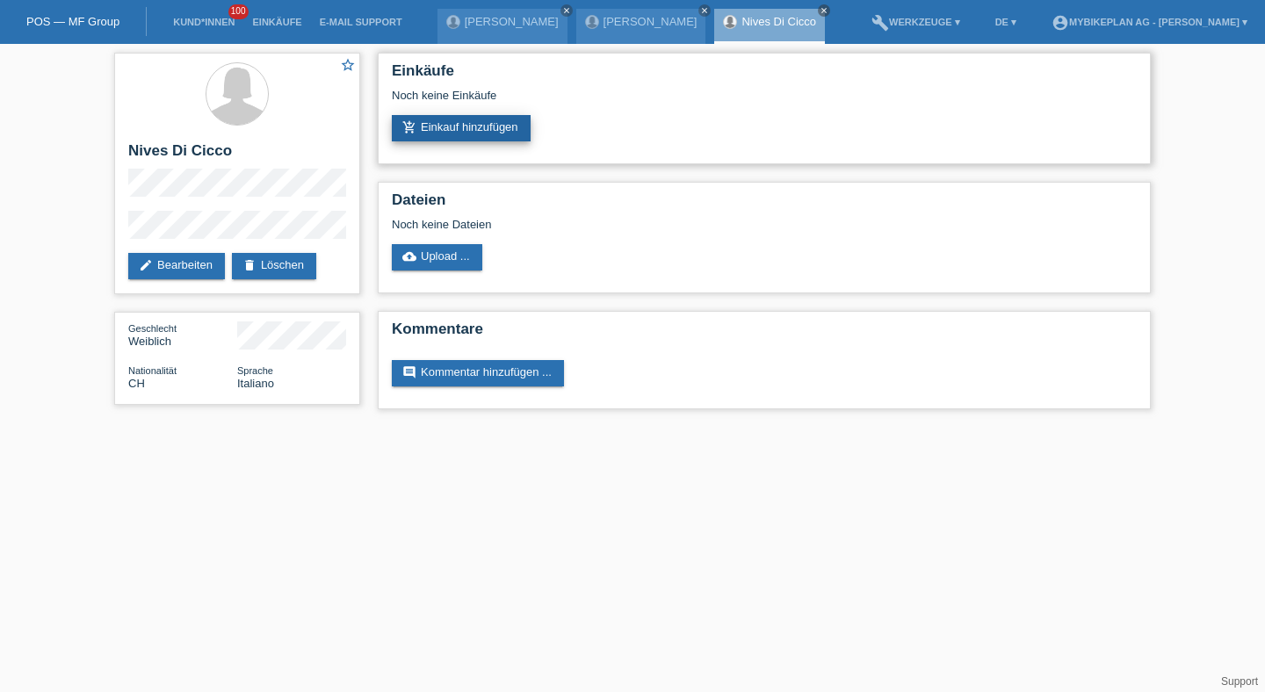
click at [484, 141] on link "add_shopping_cart Einkauf hinzufügen" at bounding box center [461, 128] width 139 height 26
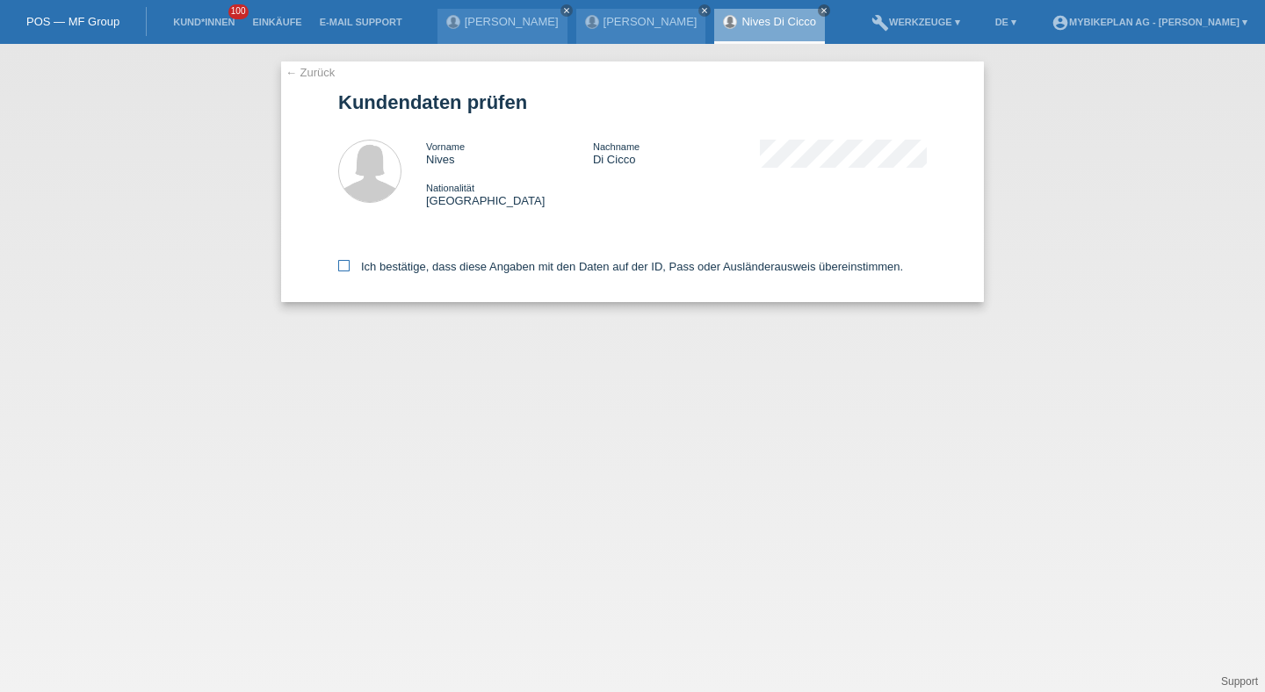
click at [429, 264] on label "Ich bestätige, dass diese Angaben mit den Daten auf der ID, Pass oder Ausländer…" at bounding box center [620, 266] width 565 height 13
click at [350, 264] on input "Ich bestätige, dass diese Angaben mit den Daten auf der ID, Pass oder Ausländer…" at bounding box center [343, 265] width 11 height 11
checkbox input "true"
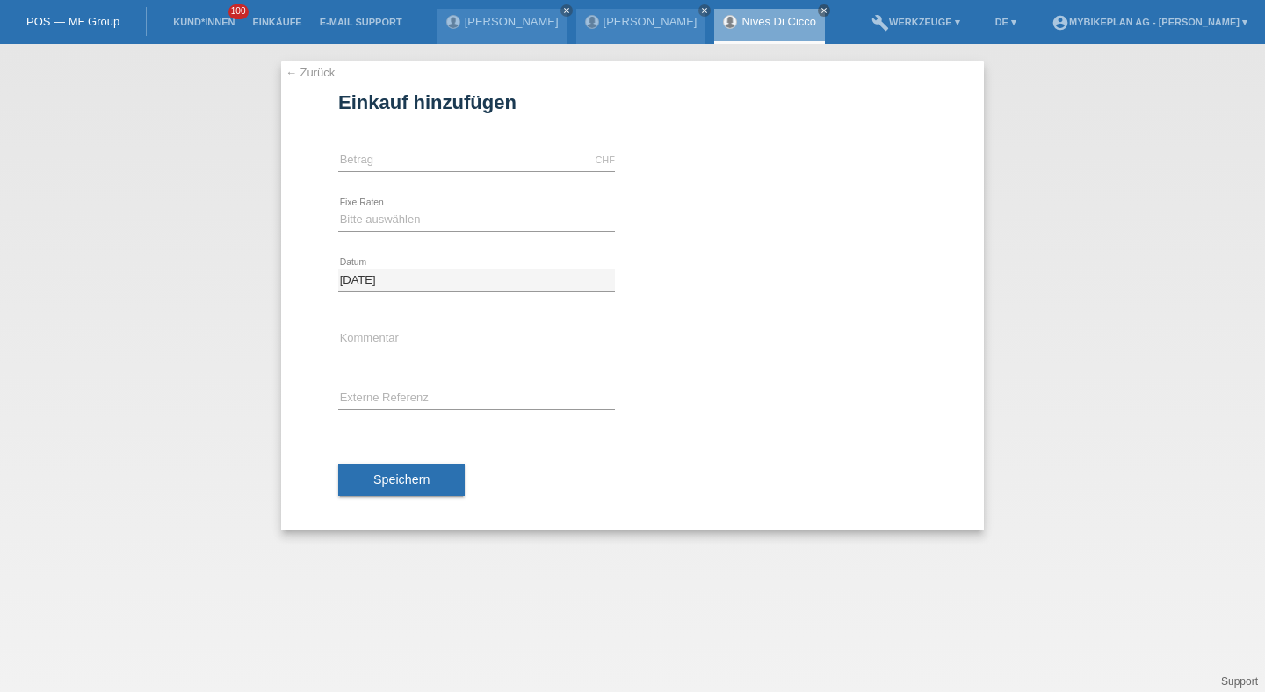
click at [421, 171] on div "CHF error Betrag" at bounding box center [476, 161] width 277 height 60
click at [424, 163] on input "text" at bounding box center [476, 160] width 277 height 22
type input "2999.00"
click at [402, 216] on select "Bitte auswählen 6 Raten 12 Raten 18 Raten 24 Raten 36 Raten 48 Raten" at bounding box center [476, 219] width 277 height 21
select select "488"
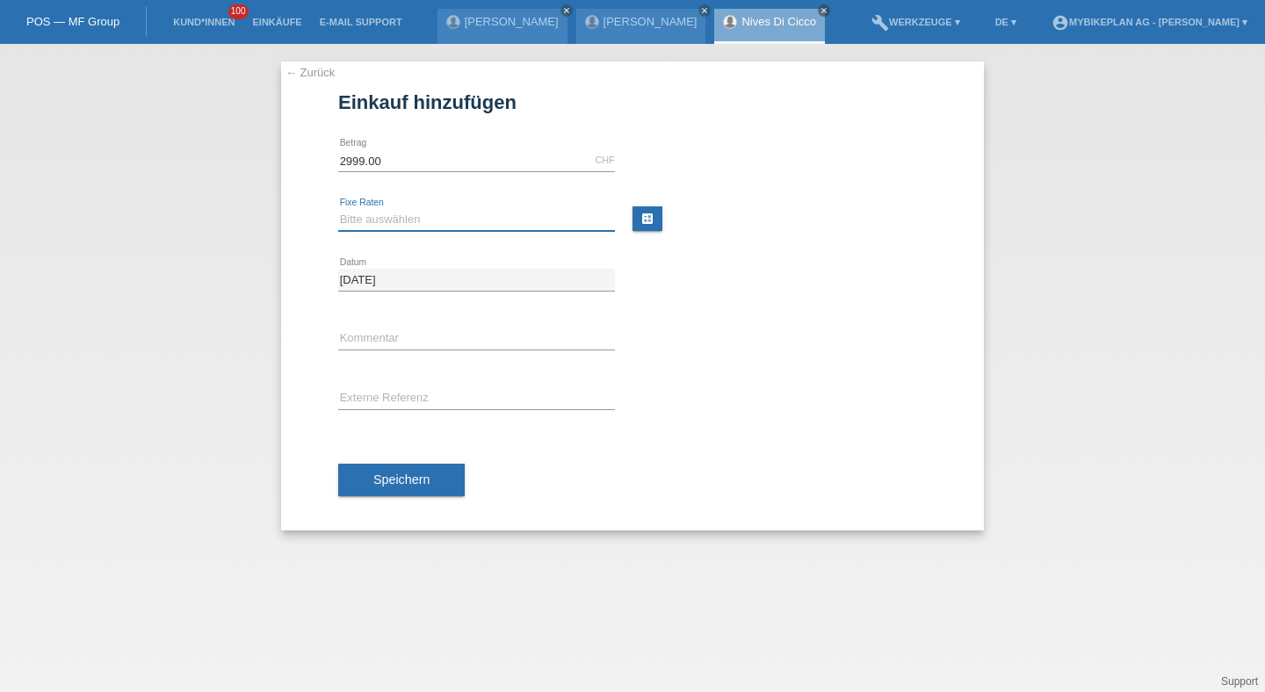
click at [338, 209] on select "Bitte auswählen 6 Raten 12 Raten 18 Raten 24 Raten 36 Raten 48 Raten" at bounding box center [476, 219] width 277 height 21
click at [389, 394] on input "text" at bounding box center [476, 399] width 277 height 22
paste input "43453306163"
type input "43453306163"
click at [381, 459] on div "Speichern" at bounding box center [632, 481] width 589 height 102
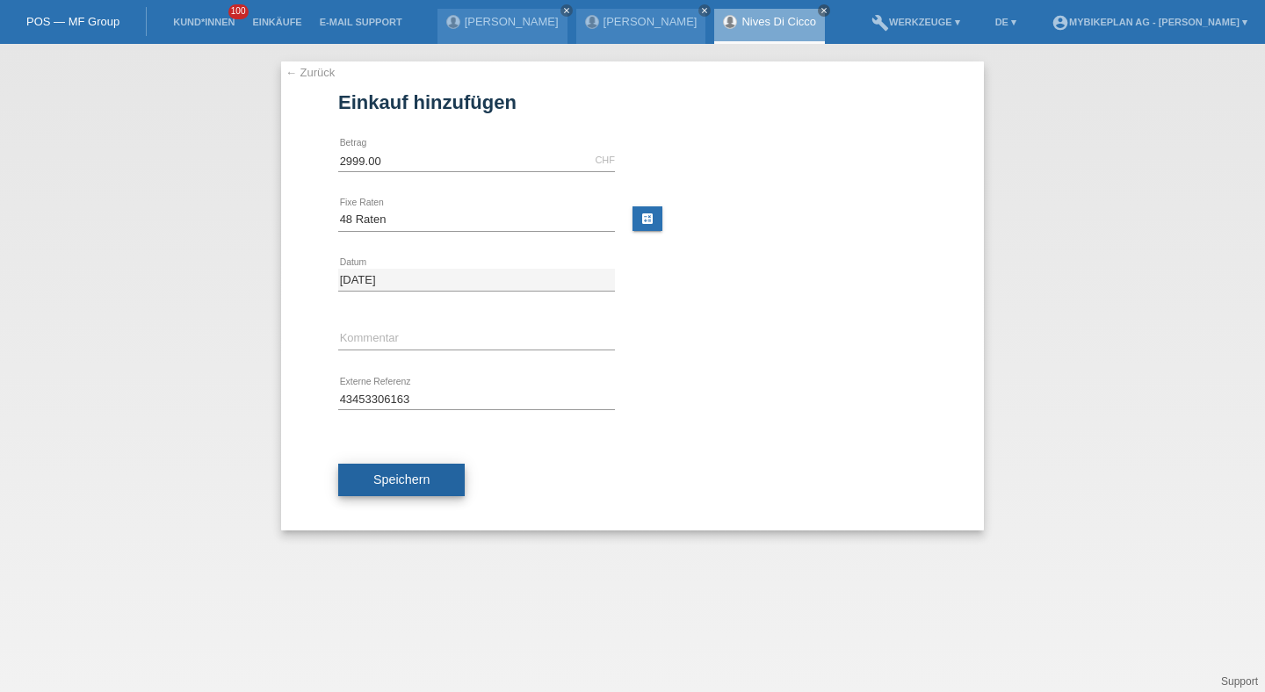
click at [386, 481] on span "Speichern" at bounding box center [401, 480] width 56 height 14
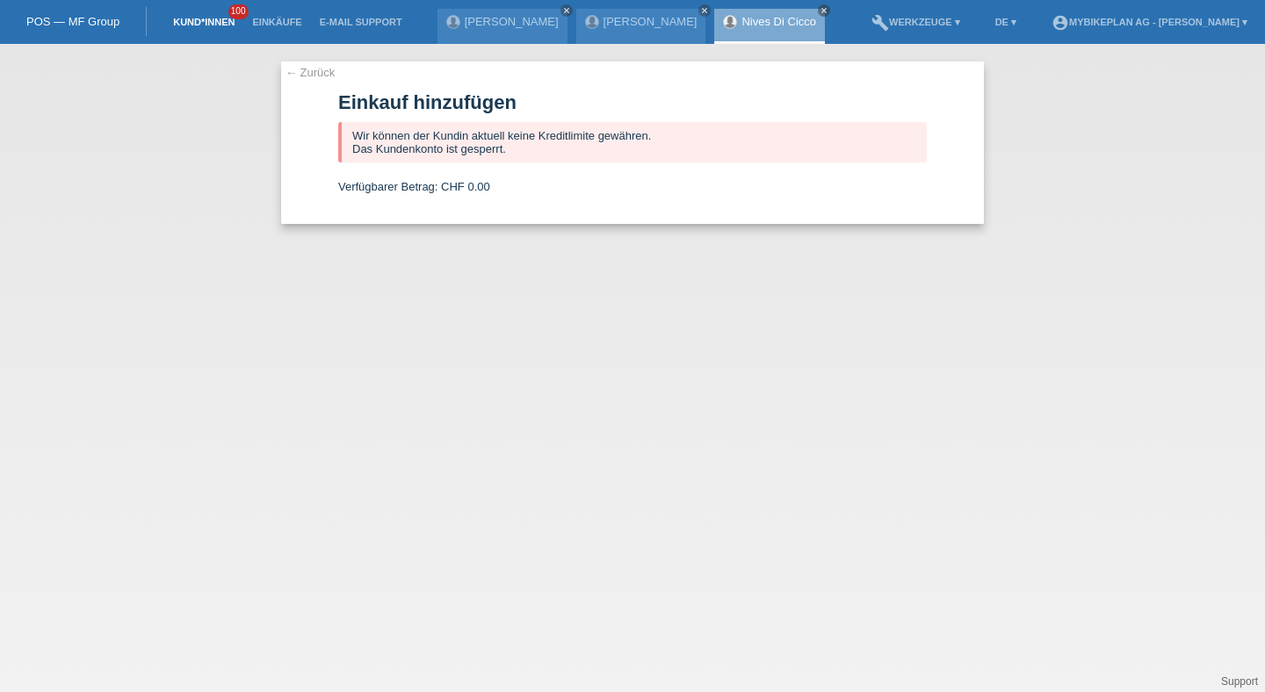
click at [206, 27] on link "Kund*innen" at bounding box center [203, 22] width 79 height 11
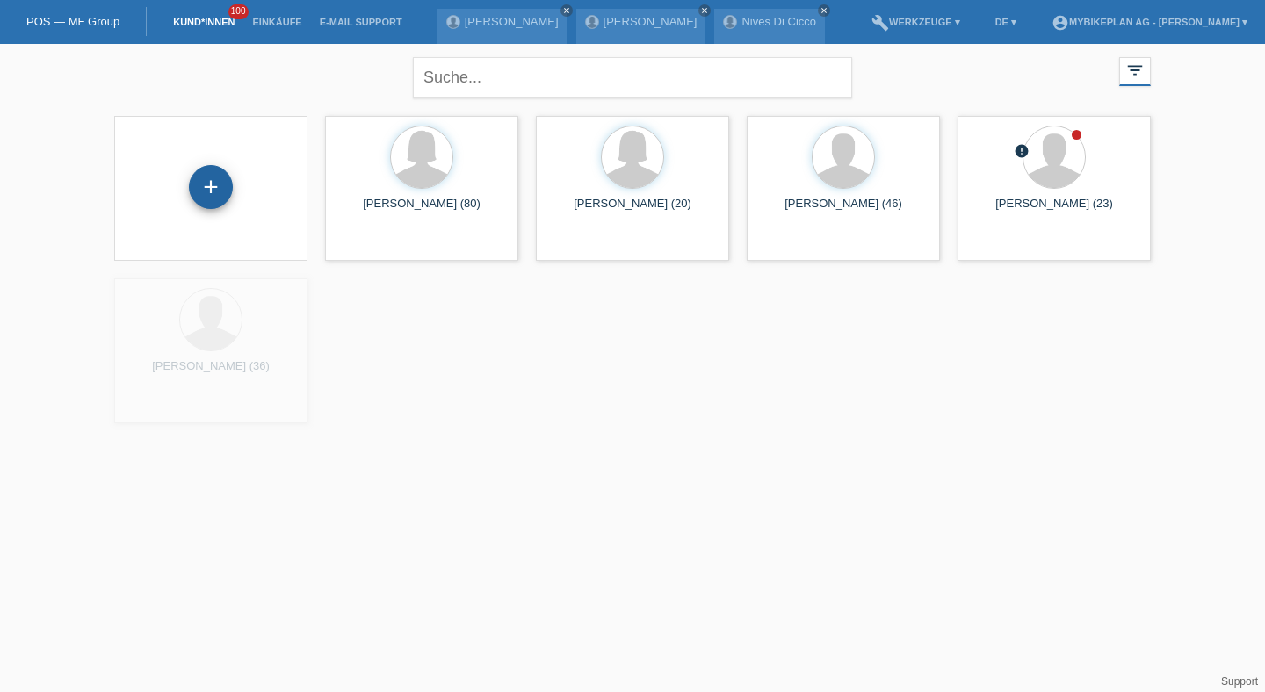
click at [204, 204] on div "+" at bounding box center [211, 187] width 44 height 44
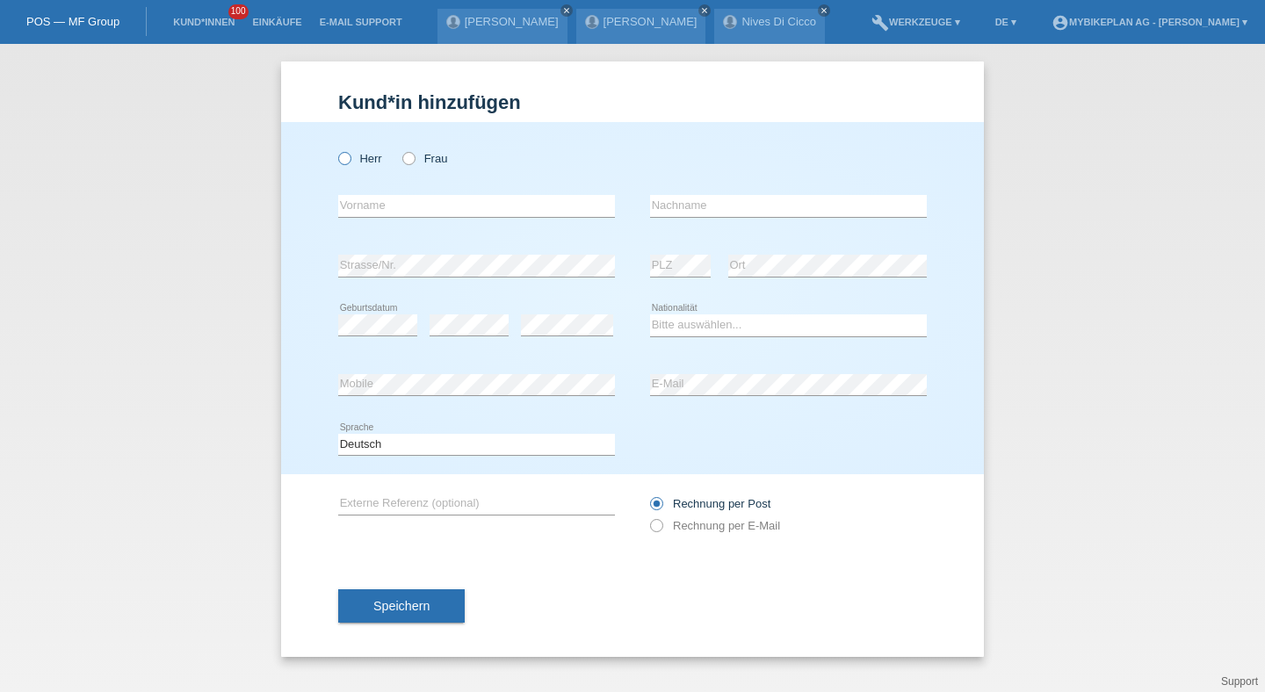
click at [355, 154] on label "Herr" at bounding box center [360, 158] width 44 height 13
click at [350, 154] on input "Herr" at bounding box center [343, 157] width 11 height 11
radio input "true"
click at [362, 201] on input "text" at bounding box center [476, 206] width 277 height 22
paste input "Juraj"
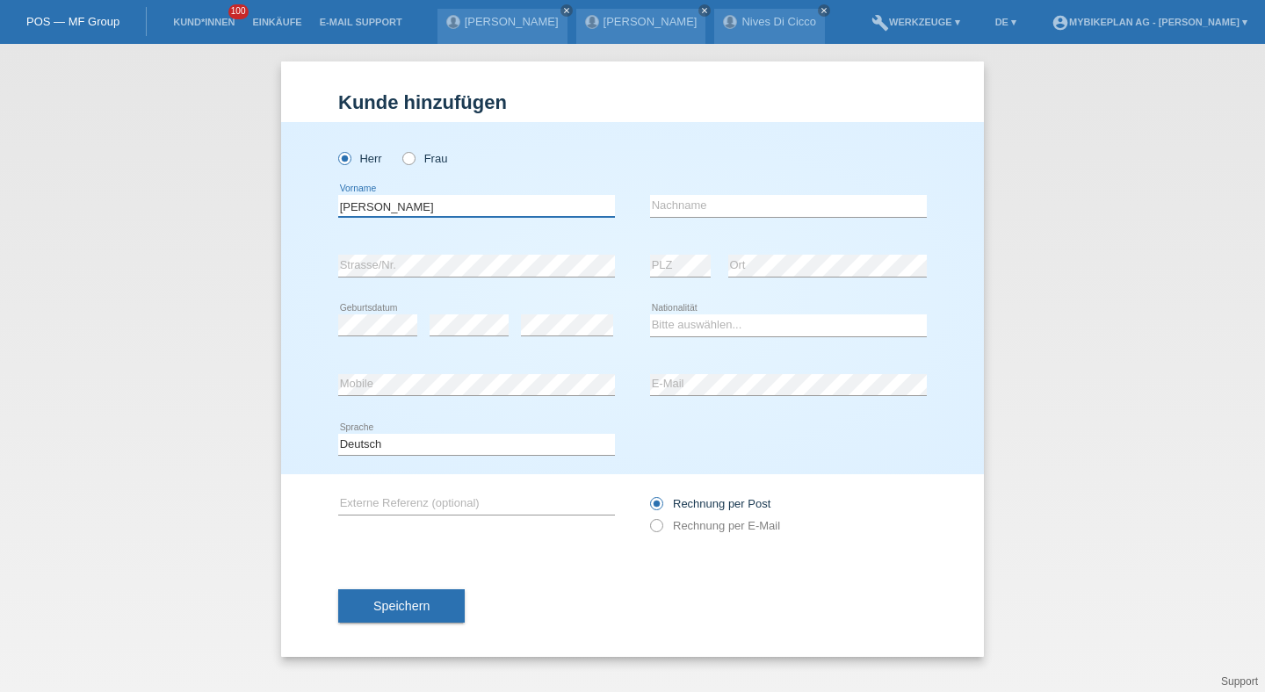
type input "Juraj"
type input "Sroba"
click at [382, 338] on div "error Geburtsdatum" at bounding box center [377, 326] width 79 height 60
click at [382, 337] on div "error Geburtsdatum" at bounding box center [377, 326] width 79 height 60
click at [383, 336] on icon at bounding box center [377, 336] width 79 height 1
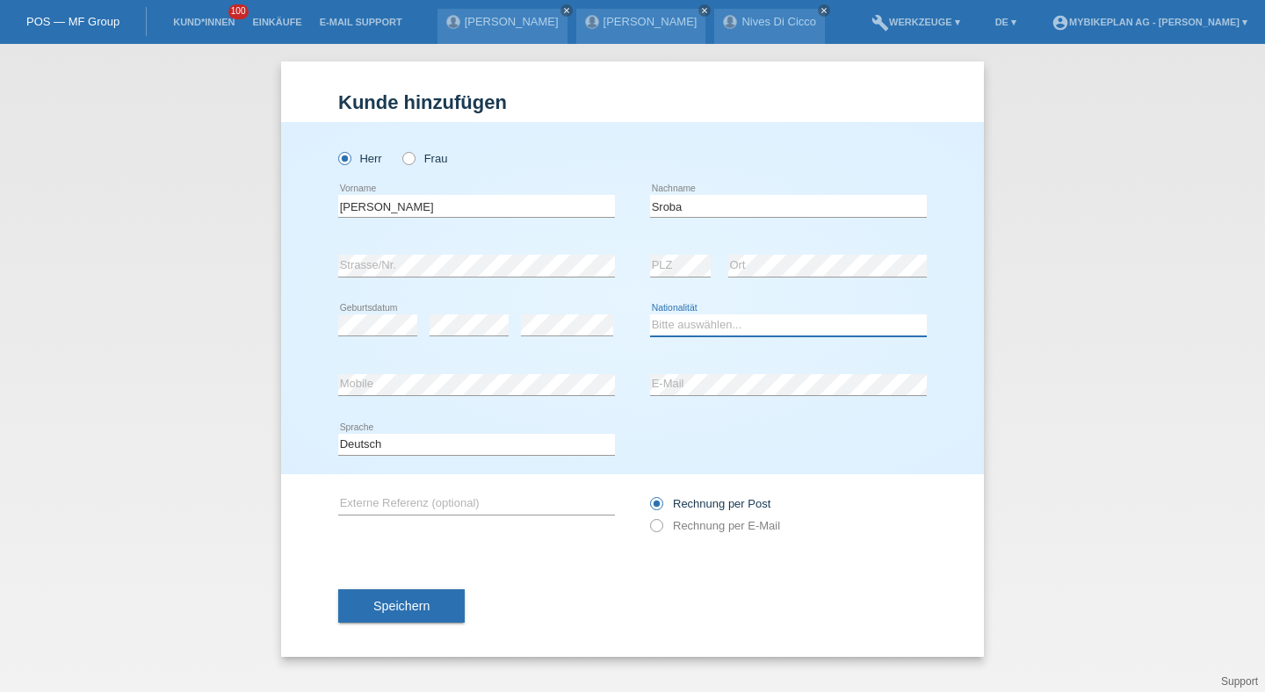
click at [696, 331] on select "Bitte auswählen... Schweiz Deutschland Liechtenstein Österreich ------------ Af…" at bounding box center [788, 324] width 277 height 21
select select "CH"
click at [650, 315] on select "Bitte auswählen... Schweiz Deutschland Liechtenstein Österreich ------------ Af…" at bounding box center [788, 324] width 277 height 21
click at [691, 398] on div "error E-Mail" at bounding box center [788, 386] width 277 height 60
click at [512, 464] on div "Deutsch Français Italiano English error Sprache" at bounding box center [476, 446] width 277 height 60
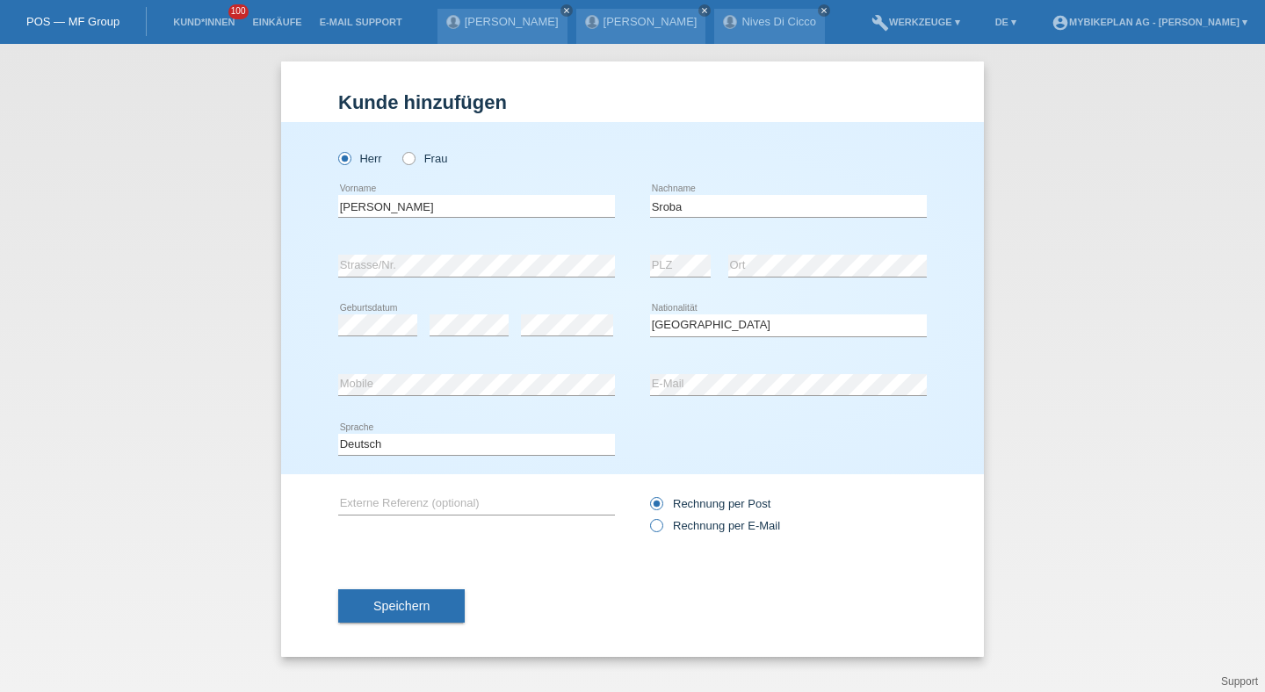
click at [666, 523] on label "Rechnung per E-Mail" at bounding box center [715, 525] width 130 height 13
click at [661, 523] on input "Rechnung per E-Mail" at bounding box center [655, 530] width 11 height 22
radio input "true"
click at [453, 590] on div "Speichern" at bounding box center [632, 606] width 589 height 102
click at [446, 604] on button "Speichern" at bounding box center [401, 605] width 126 height 33
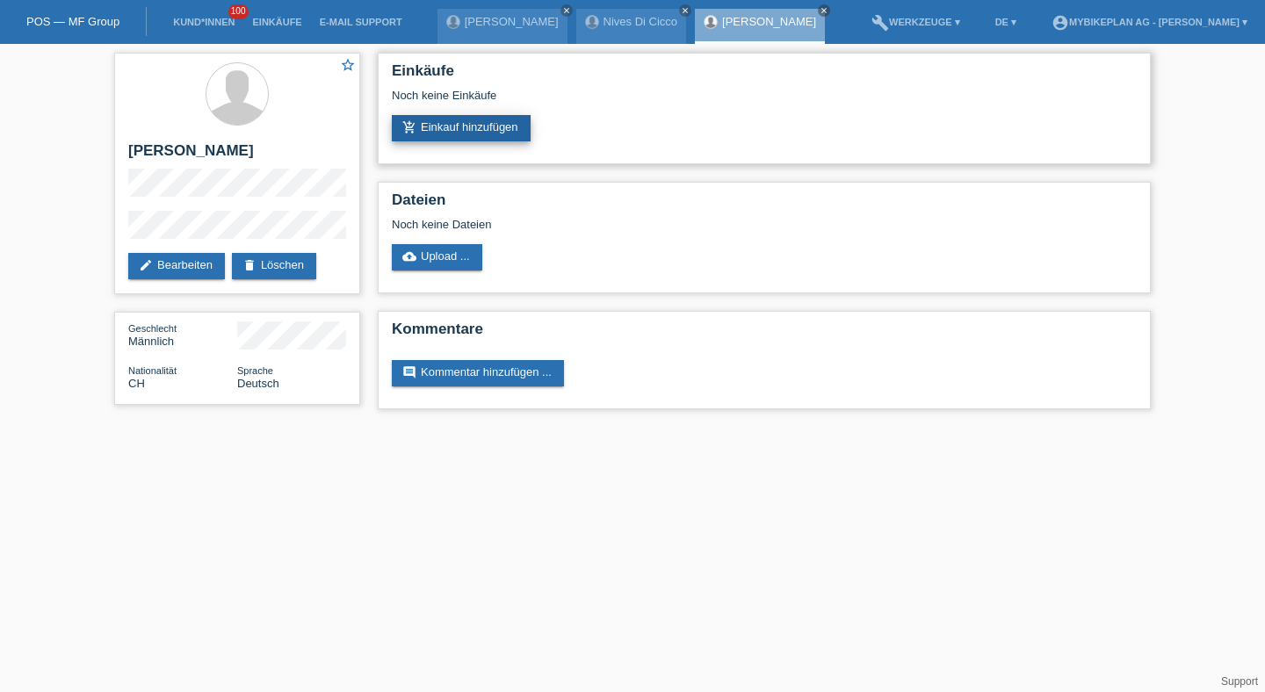
click at [430, 117] on link "add_shopping_cart Einkauf hinzufügen" at bounding box center [461, 128] width 139 height 26
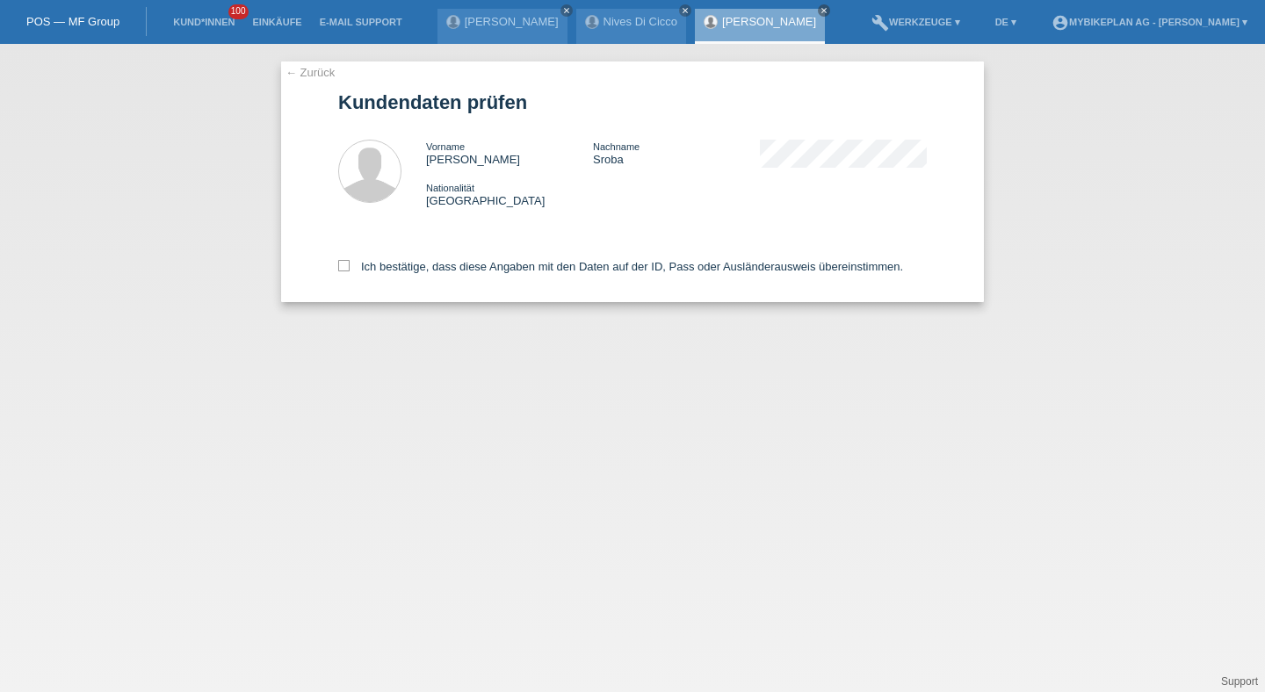
click at [426, 277] on div "Ich bestätige, dass diese Angaben mit den Daten auf der ID, Pass oder Ausländer…" at bounding box center [632, 263] width 589 height 77
click at [439, 269] on label "Ich bestätige, dass diese Angaben mit den Daten auf der ID, Pass oder Ausländer…" at bounding box center [620, 266] width 565 height 13
click at [350, 269] on input "Ich bestätige, dass diese Angaben mit den Daten auf der ID, Pass oder Ausländer…" at bounding box center [343, 265] width 11 height 11
checkbox input "true"
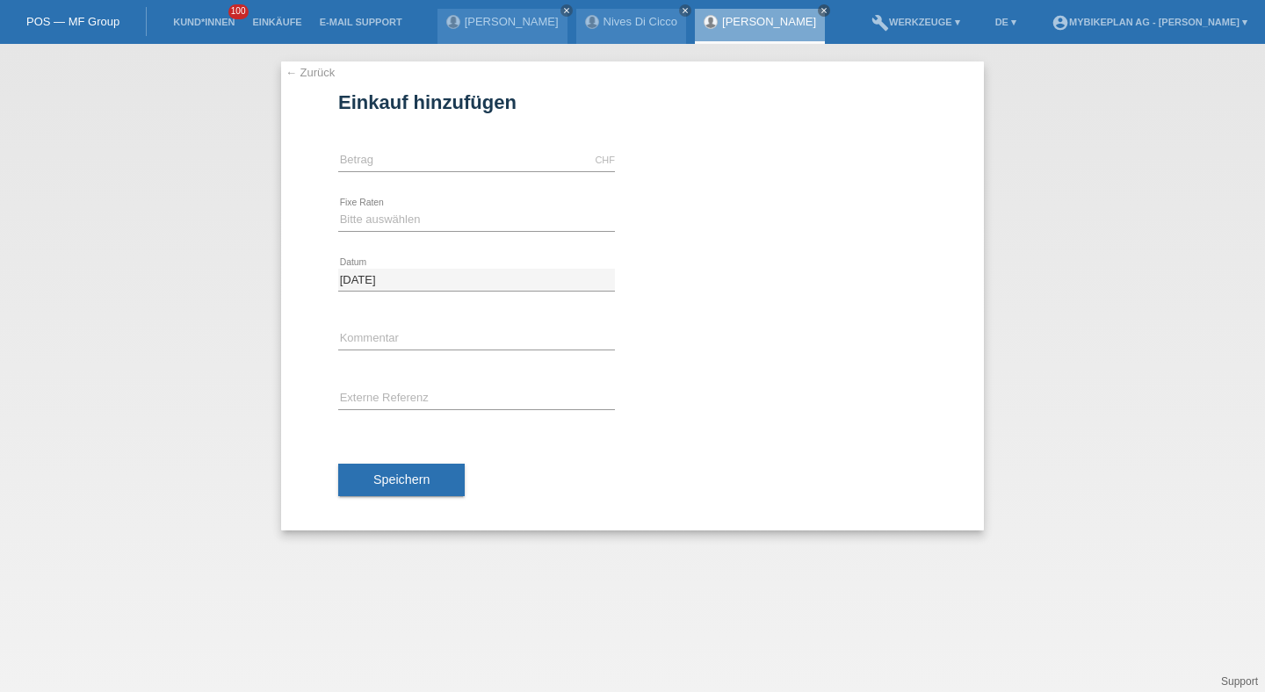
click at [437, 146] on div "CHF error [GEOGRAPHIC_DATA]" at bounding box center [476, 161] width 277 height 60
click at [437, 149] on input "text" at bounding box center [476, 160] width 277 height 22
type input "5310.00"
click at [372, 212] on select "Bitte auswählen 6 Raten 12 Raten 18 Raten 24 Raten 36 Raten 48 Raten" at bounding box center [476, 219] width 277 height 21
select select "487"
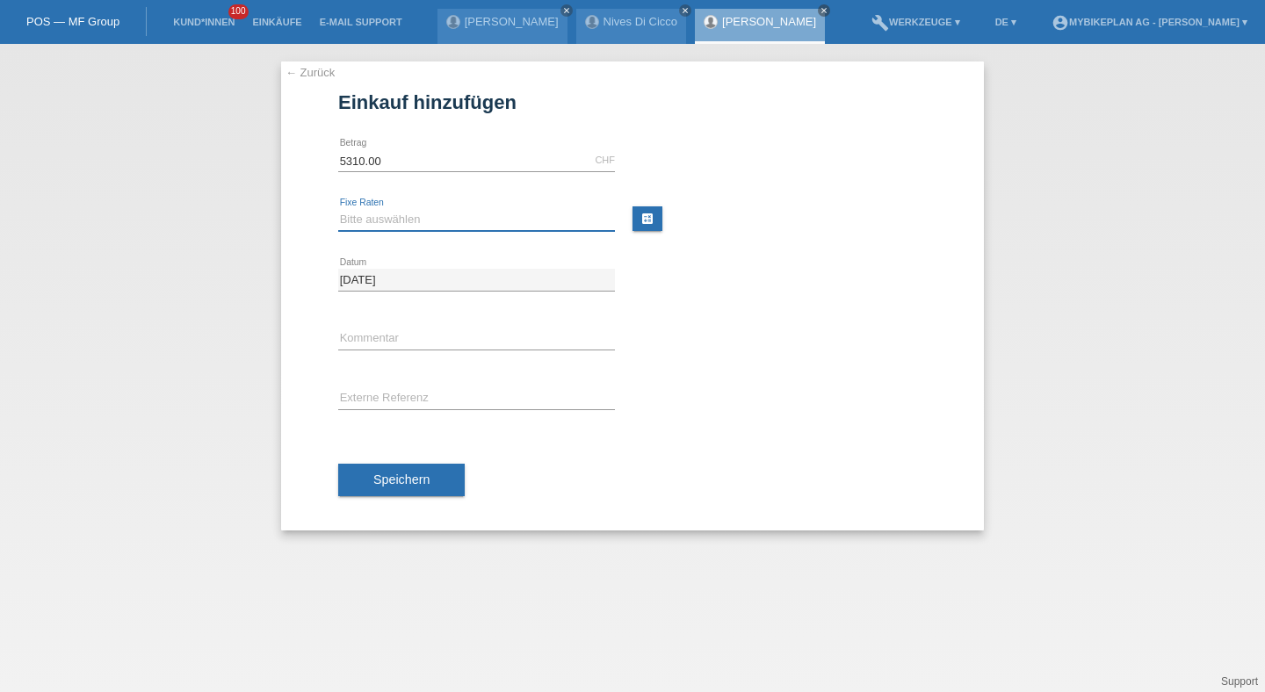
click at [338, 209] on select "Bitte auswählen 6 Raten 12 Raten 18 Raten 24 Raten 36 Raten 48 Raten" at bounding box center [476, 219] width 277 height 21
click at [378, 408] on input "text" at bounding box center [476, 399] width 277 height 22
paste input "43428022454"
type input "43428022454"
click at [436, 481] on button "Speichern" at bounding box center [401, 480] width 126 height 33
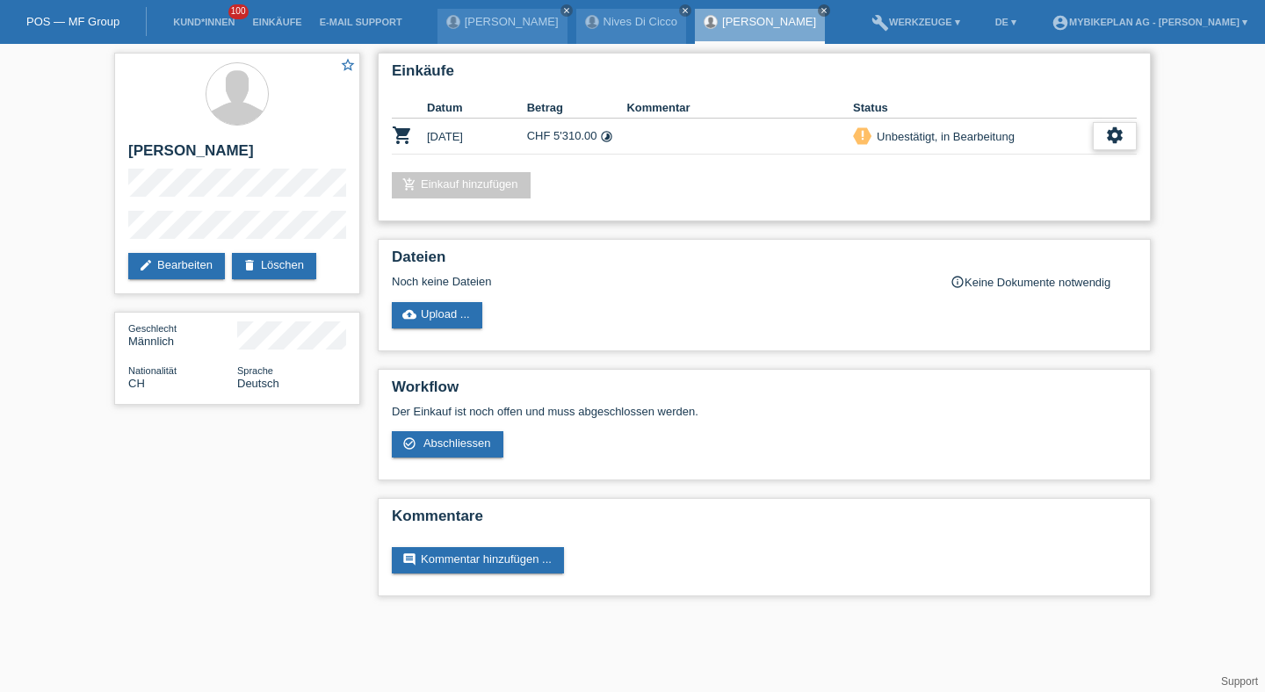
click at [1117, 132] on icon "settings" at bounding box center [1114, 135] width 19 height 19
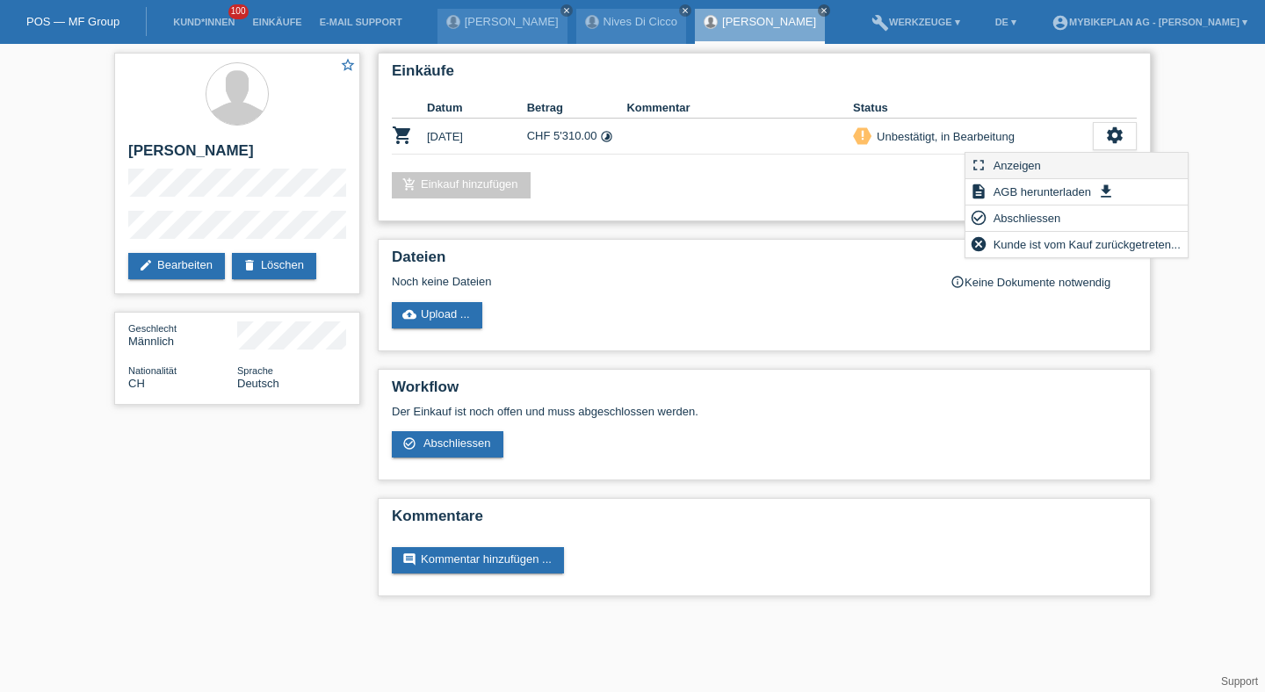
click at [1059, 168] on div "fullscreen Anzeigen" at bounding box center [1076, 166] width 222 height 26
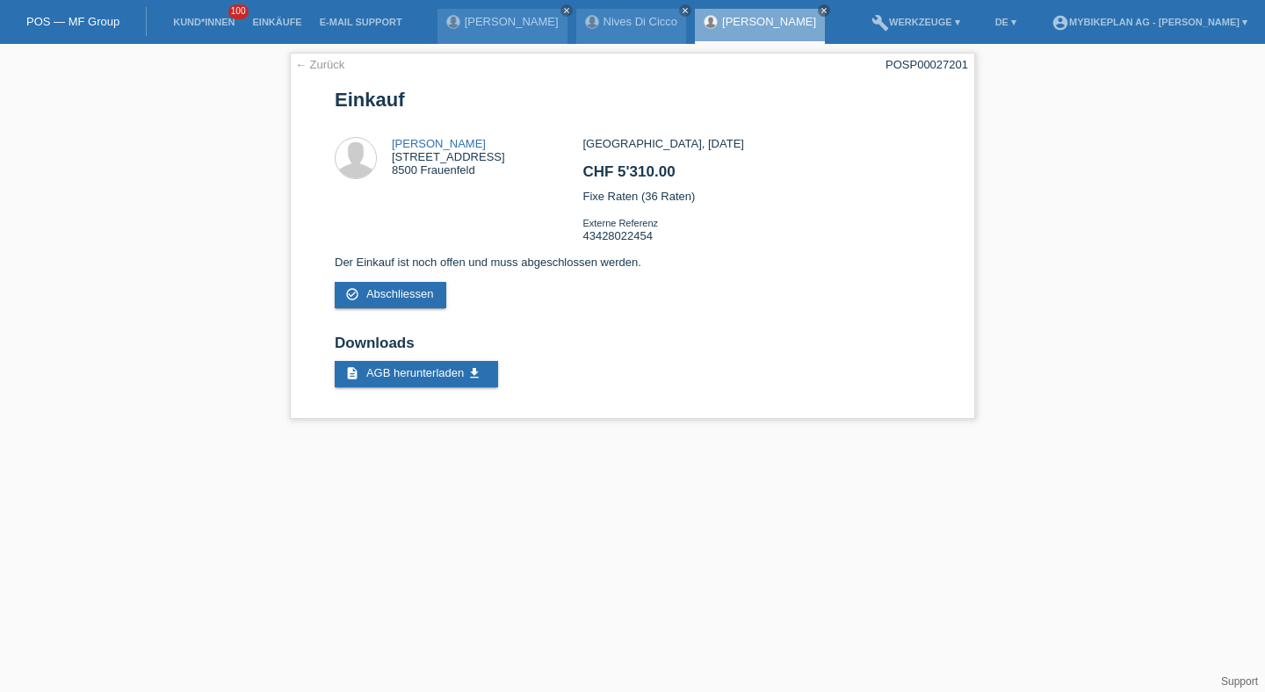
click at [920, 47] on div "← Zurück POSP00027201 Einkauf Juraj Sroba [STREET_ADDRESS] CHF 5'310.00" at bounding box center [632, 240] width 703 height 393
click at [920, 53] on div "← Zurück POSP00027201 Einkauf Juraj Sroba [STREET_ADDRESS] CHF 5'310.00" at bounding box center [632, 236] width 685 height 366
click at [920, 54] on div "← Zurück POSP00027201 Einkauf Juraj Sroba [STREET_ADDRESS] CHF 5'310.00" at bounding box center [632, 236] width 685 height 366
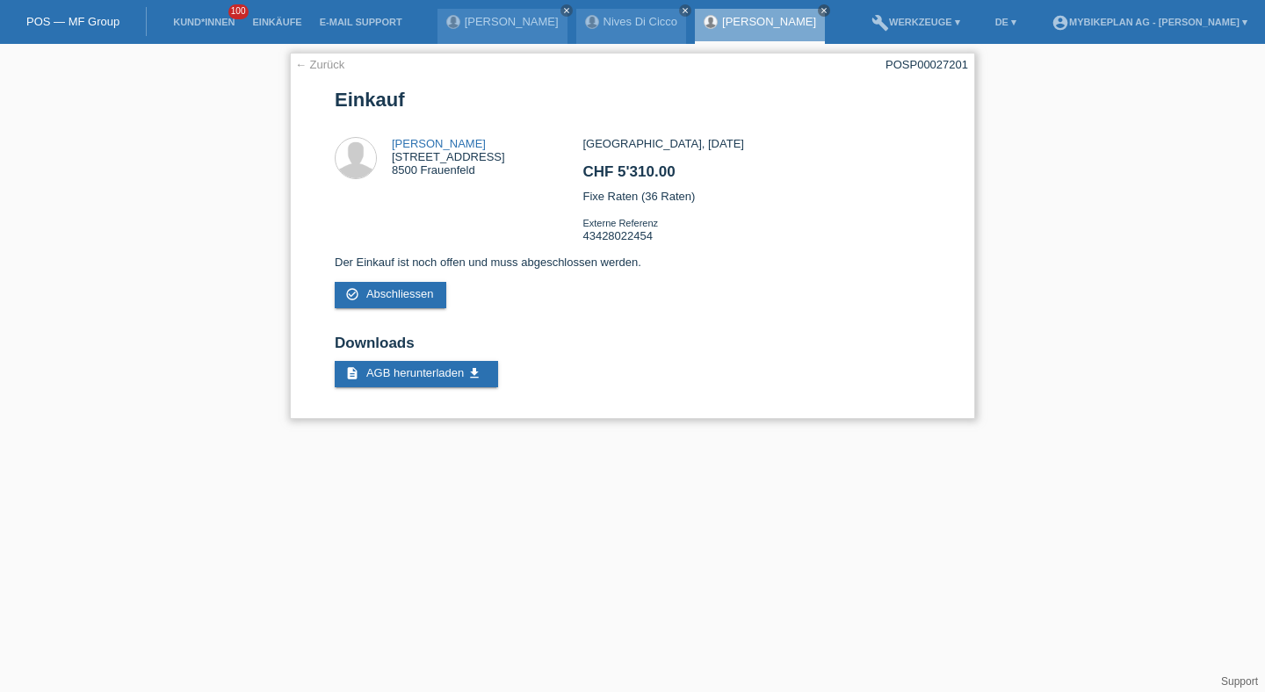
click at [920, 61] on div "POSP00027201" at bounding box center [926, 64] width 83 height 13
copy div "POSP00027201"
click at [223, 18] on link "Kund*innen" at bounding box center [203, 22] width 79 height 11
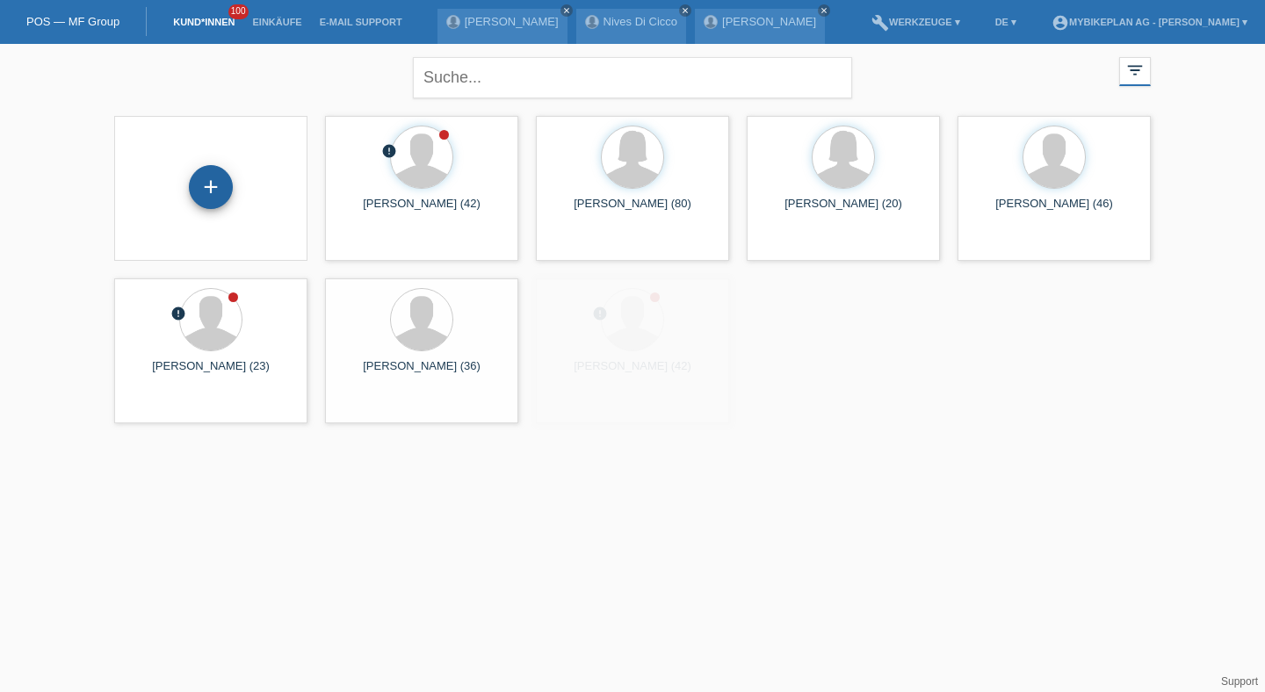
click at [200, 192] on div "+" at bounding box center [211, 187] width 44 height 44
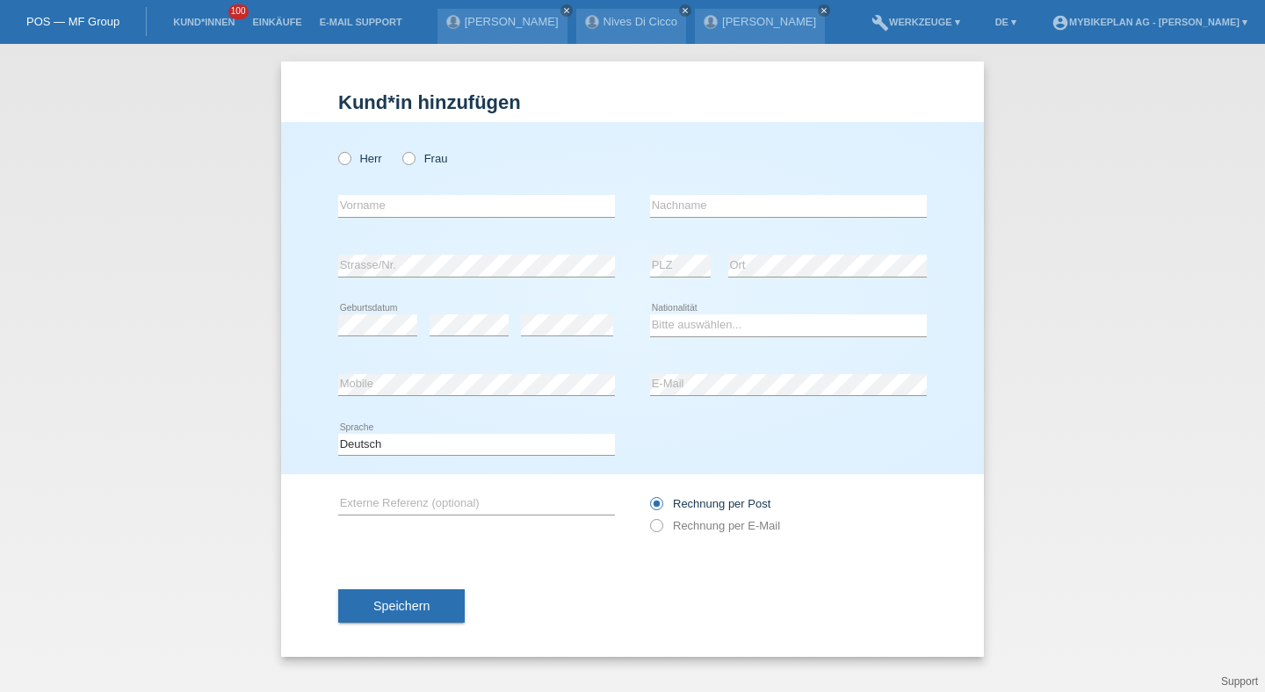
click at [368, 170] on div "Herr Frau" at bounding box center [476, 159] width 277 height 36
click at [368, 161] on label "Herr" at bounding box center [360, 158] width 44 height 13
click at [350, 161] on input "Herr" at bounding box center [343, 157] width 11 height 11
radio input "true"
click at [375, 232] on div "error Vorname" at bounding box center [476, 207] width 277 height 60
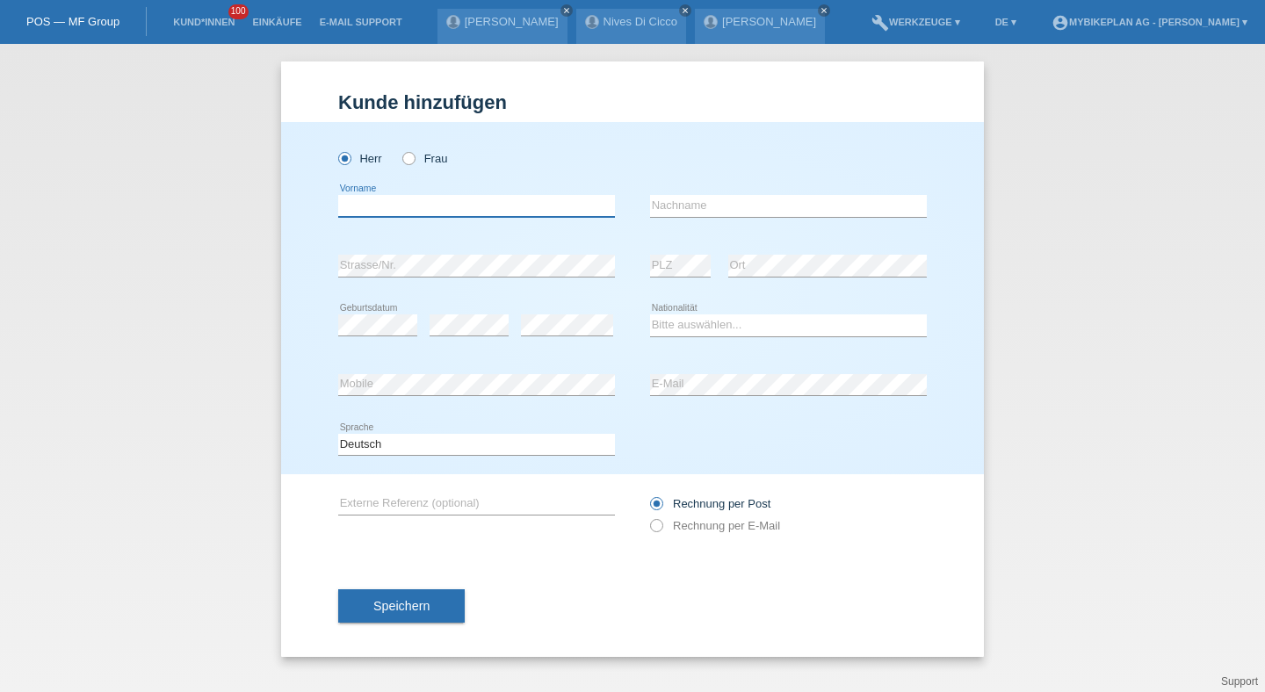
click at [393, 204] on input "text" at bounding box center [476, 206] width 277 height 22
type input "[PERSON_NAME]"
type input "J"
type input "Haakman"
click at [466, 343] on div "error" at bounding box center [469, 326] width 79 height 60
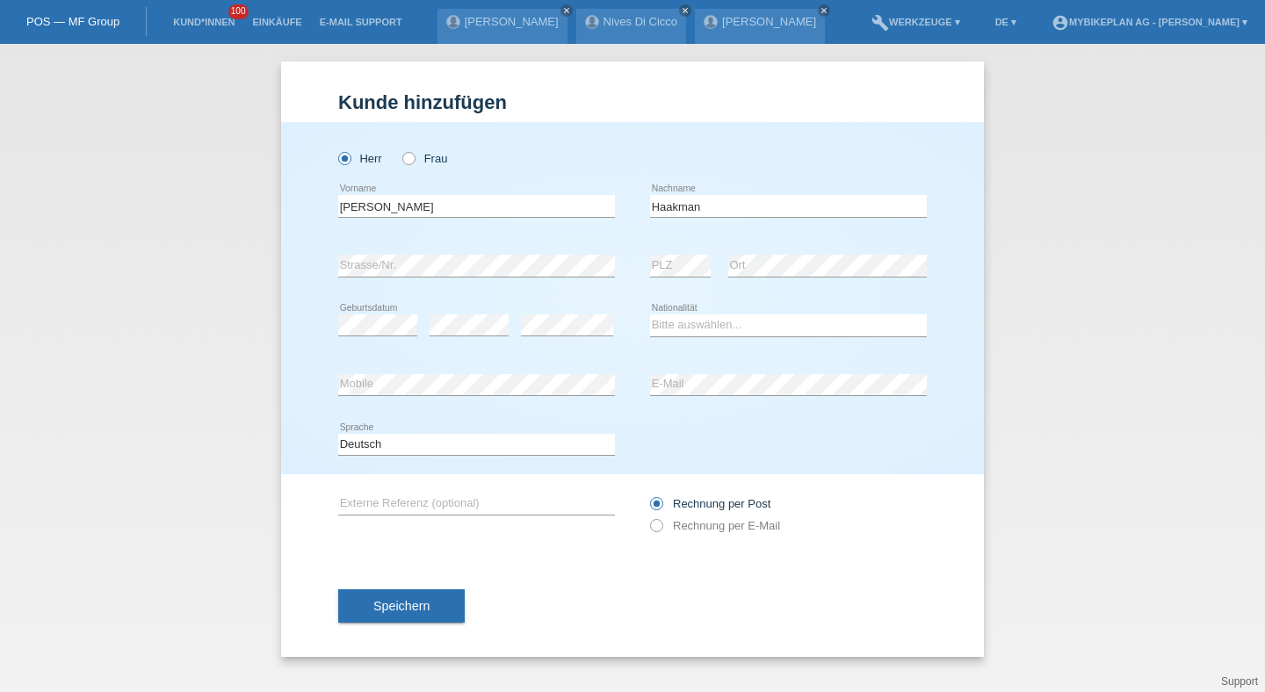
click at [673, 309] on div "Bitte auswählen... Schweiz Deutschland Liechtenstein Österreich ------------ Af…" at bounding box center [788, 326] width 277 height 60
click at [677, 329] on select "Bitte auswählen... Schweiz Deutschland Liechtenstein Österreich ------------ Af…" at bounding box center [788, 324] width 277 height 21
select select "CH"
click at [650, 315] on select "Bitte auswählen... Schweiz Deutschland Liechtenstein Österreich ------------ Af…" at bounding box center [788, 324] width 277 height 21
click at [684, 532] on label "Rechnung per E-Mail" at bounding box center [715, 525] width 130 height 13
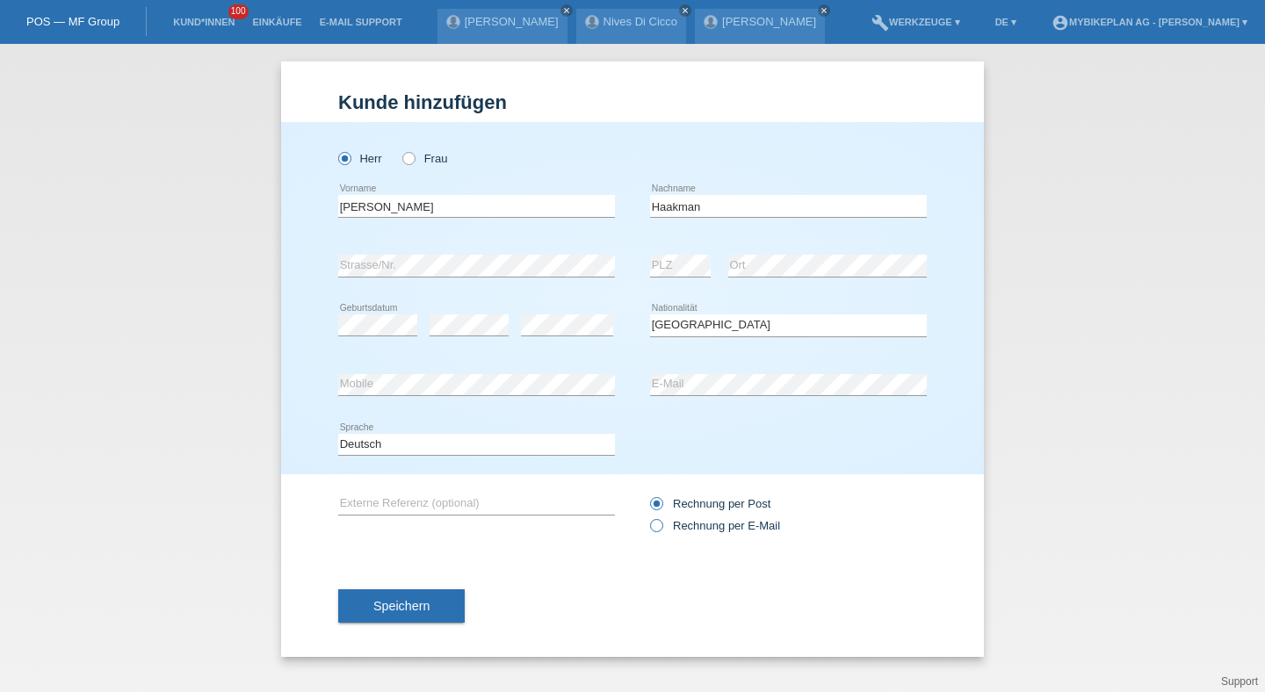
click at [661, 532] on input "Rechnung per E-Mail" at bounding box center [655, 530] width 11 height 22
radio input "true"
click at [403, 623] on button "Speichern" at bounding box center [401, 605] width 126 height 33
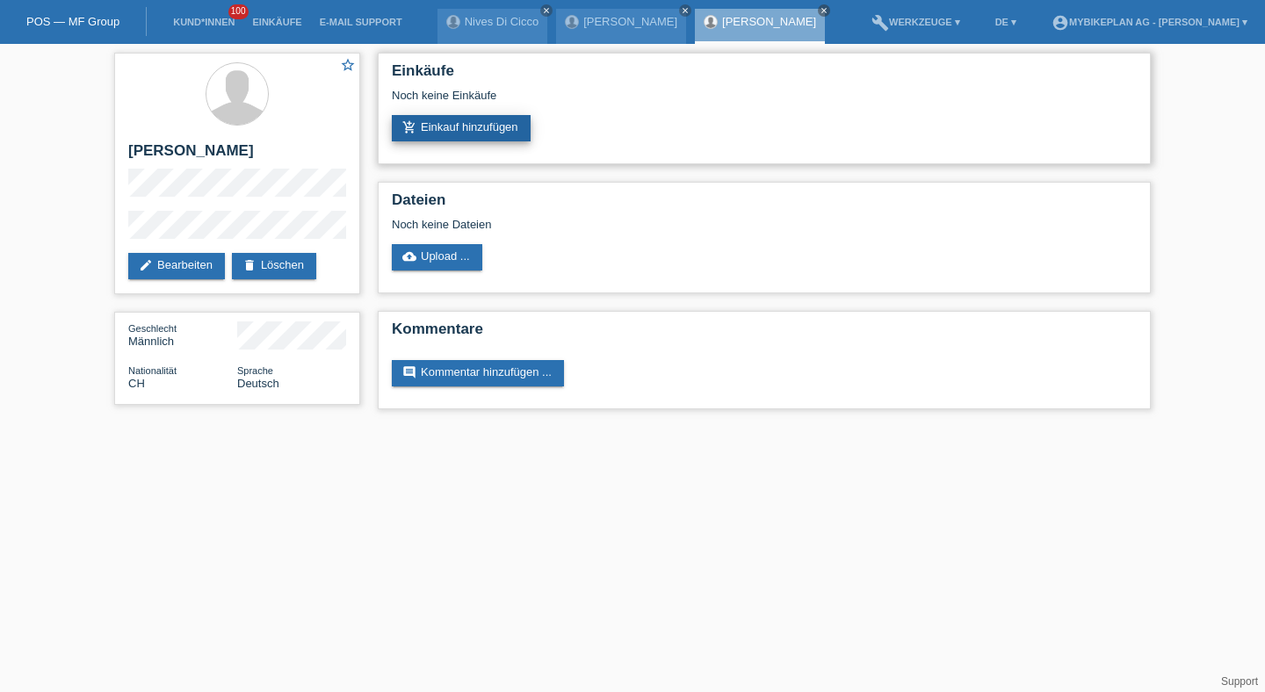
drag, startPoint x: 457, startPoint y: 92, endPoint x: 457, endPoint y: 116, distance: 23.7
click at [457, 95] on div "Noch keine Einkäufe" at bounding box center [764, 102] width 745 height 26
click at [457, 116] on link "add_shopping_cart Einkauf hinzufügen" at bounding box center [461, 128] width 139 height 26
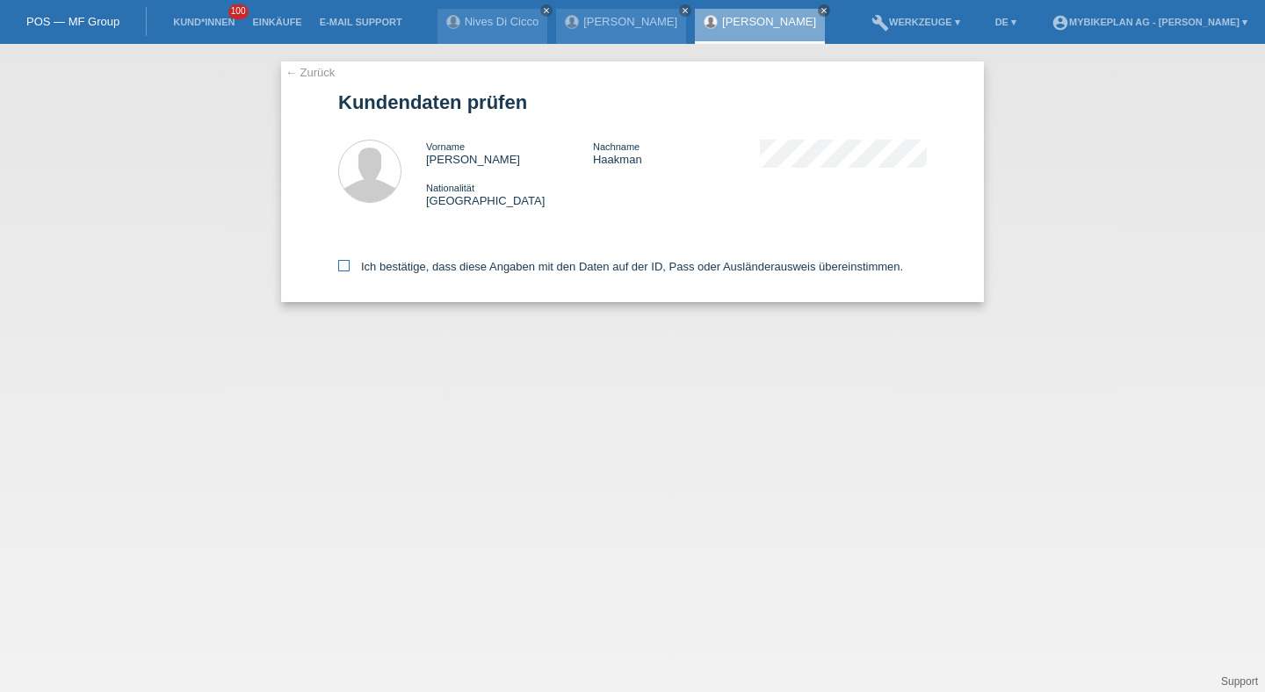
click at [445, 266] on label "Ich bestätige, dass diese Angaben mit den Daten auf der ID, Pass oder Ausländer…" at bounding box center [620, 266] width 565 height 13
click at [350, 266] on input "Ich bestätige, dass diese Angaben mit den Daten auf der ID, Pass oder Ausländer…" at bounding box center [343, 265] width 11 height 11
checkbox input "true"
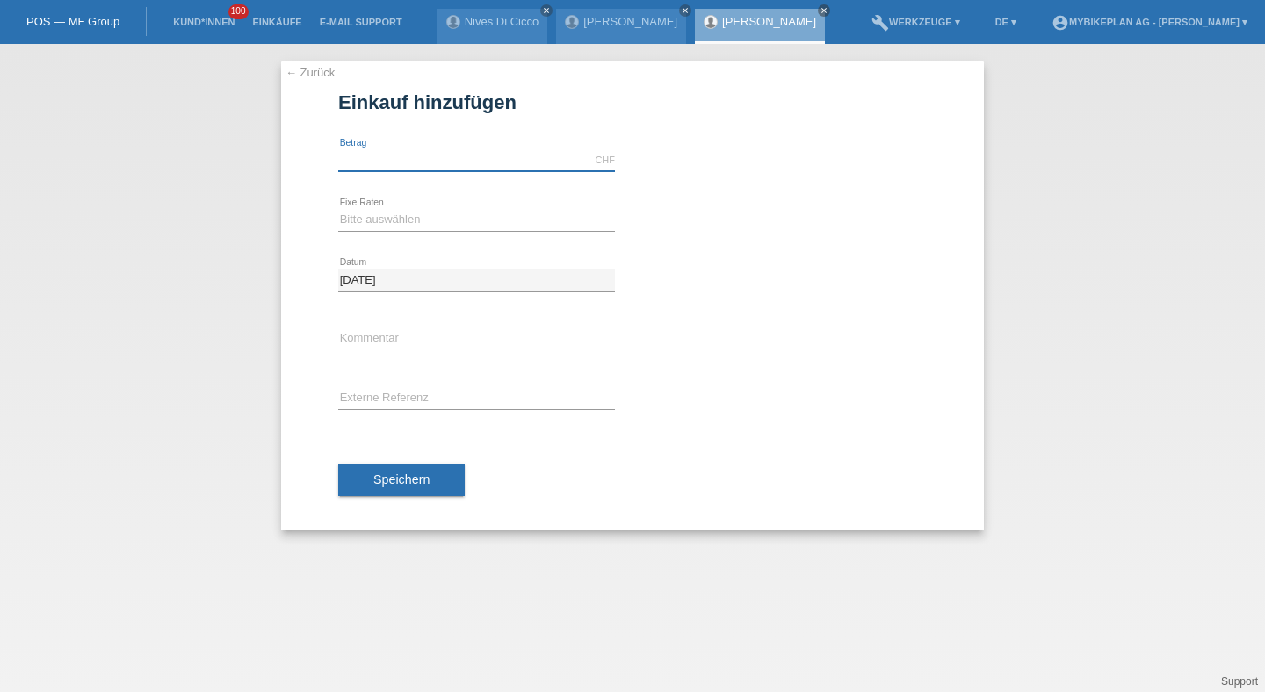
click at [460, 157] on input "text" at bounding box center [476, 160] width 277 height 22
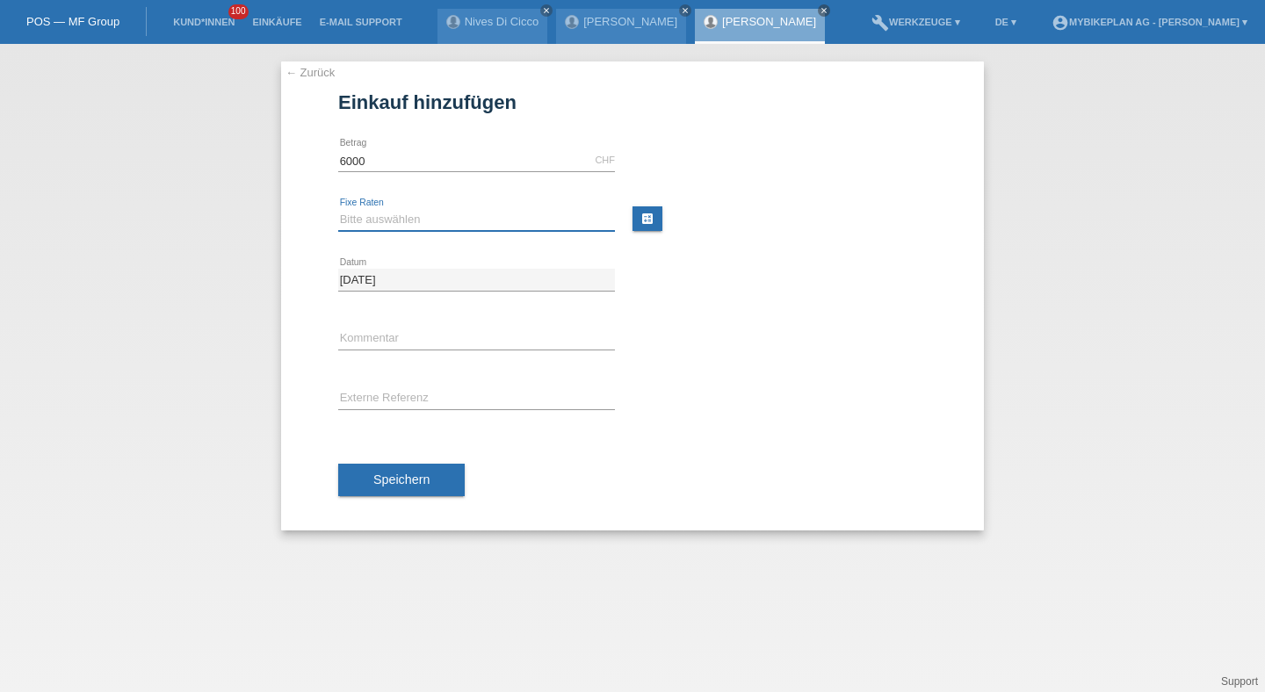
type input "6000.00"
click at [394, 209] on select "Bitte auswählen 6 Raten 12 Raten 18 Raten 24 Raten 36 Raten 48 Raten" at bounding box center [476, 219] width 277 height 21
select select "488"
click at [338, 209] on select "Bitte auswählen 6 Raten 12 Raten 18 Raten 24 Raten 36 Raten 48 Raten" at bounding box center [476, 219] width 277 height 21
click at [385, 390] on input "text" at bounding box center [476, 399] width 277 height 22
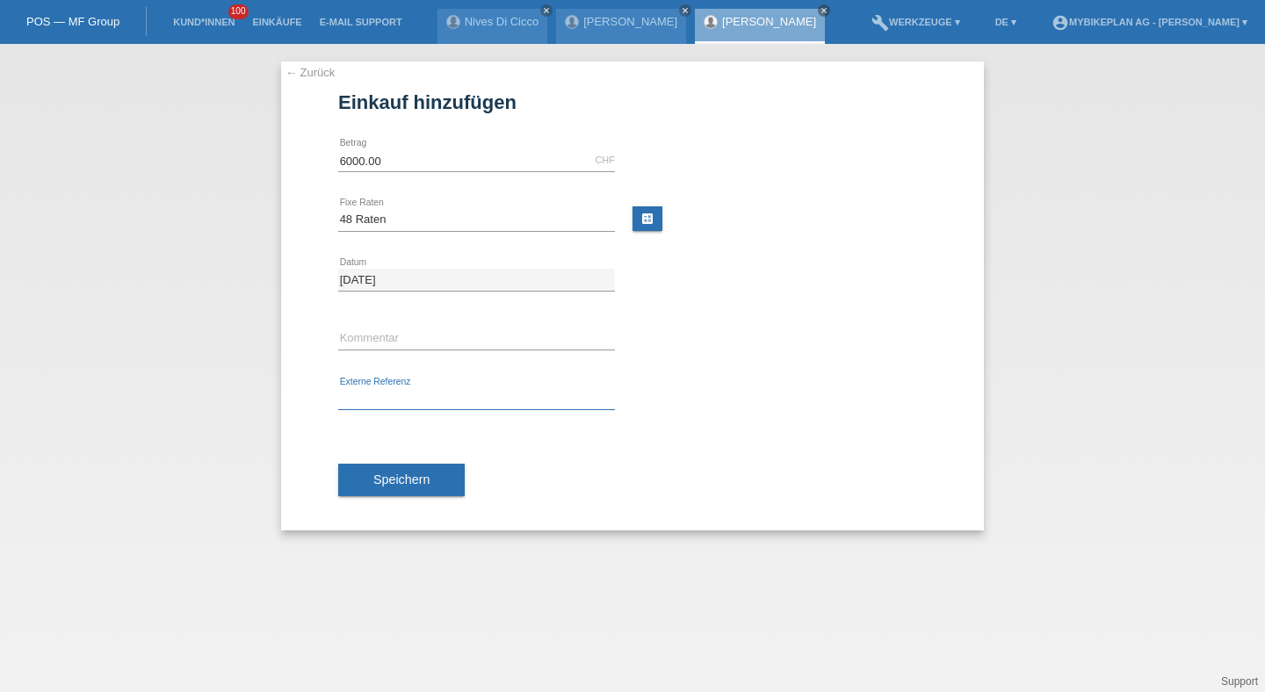
paste input "43456460402"
type input "43456460402"
click at [383, 460] on div "Speichern" at bounding box center [632, 481] width 589 height 102
click at [388, 475] on span "Speichern" at bounding box center [401, 480] width 56 height 14
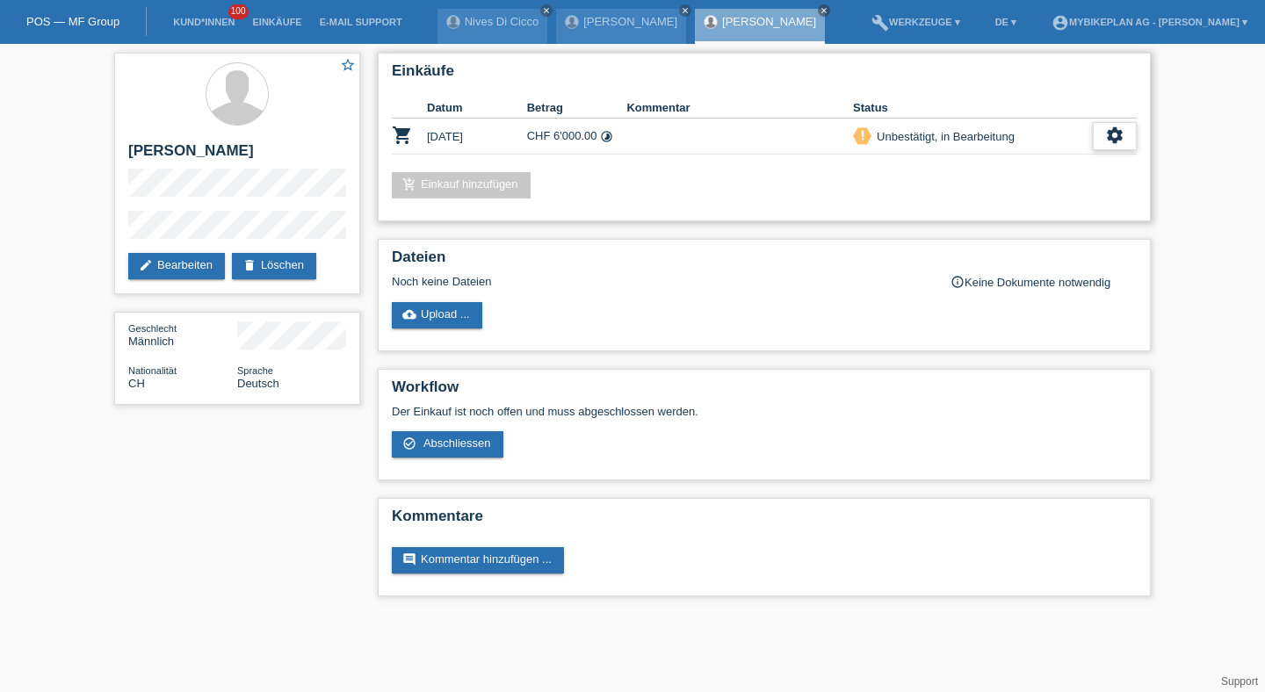
click at [1120, 145] on icon "settings" at bounding box center [1114, 135] width 19 height 19
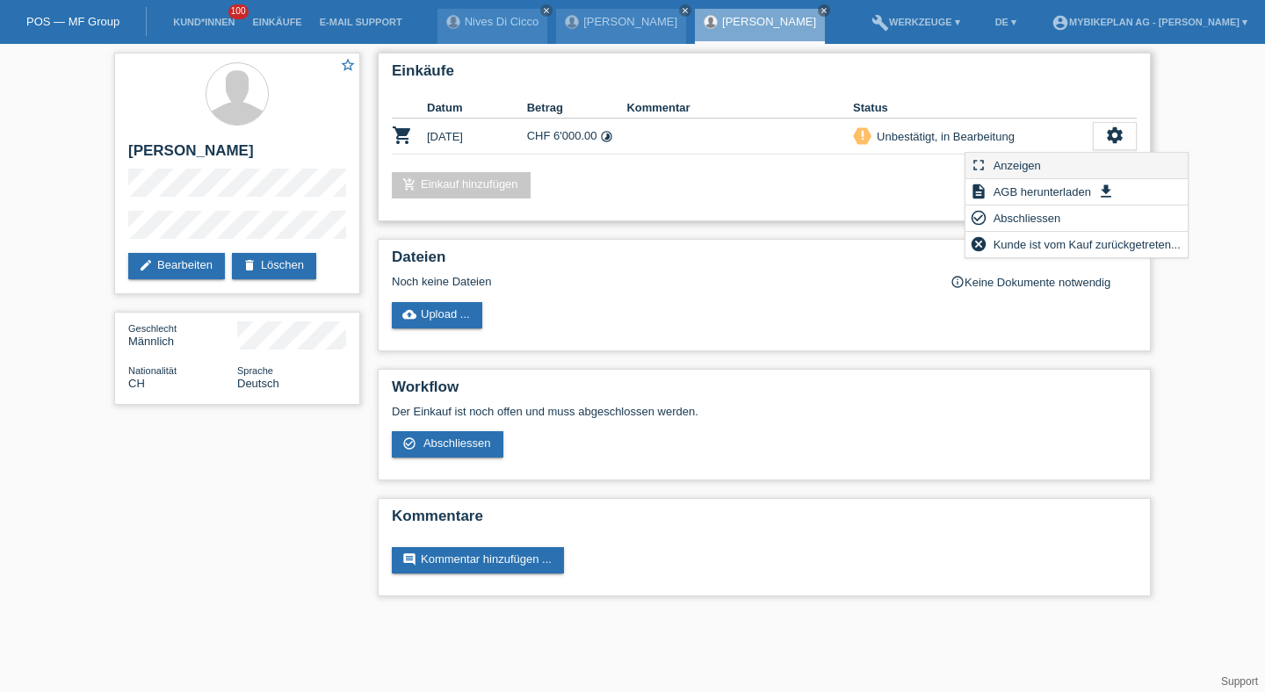
click at [1082, 161] on div "fullscreen Anzeigen" at bounding box center [1076, 166] width 222 height 26
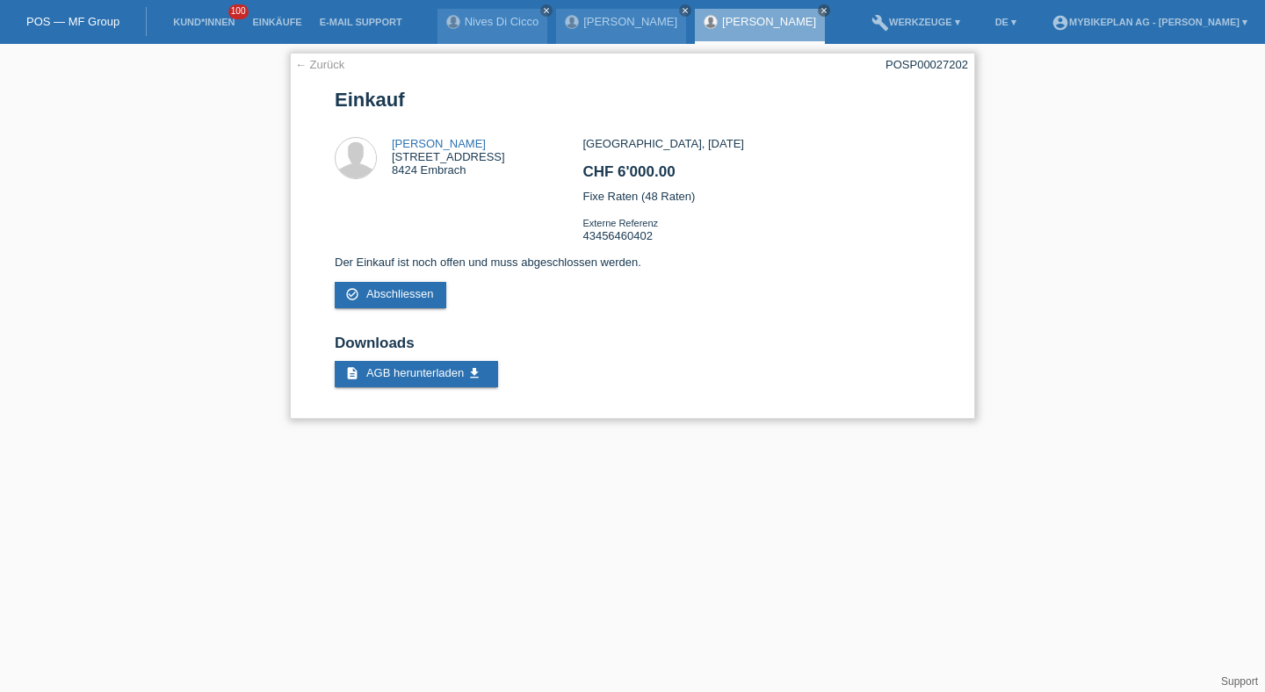
click at [906, 64] on div "POSP00027202" at bounding box center [926, 64] width 83 height 13
copy div "POSP00027202"
click at [922, 69] on div "POSP00027202" at bounding box center [926, 64] width 83 height 13
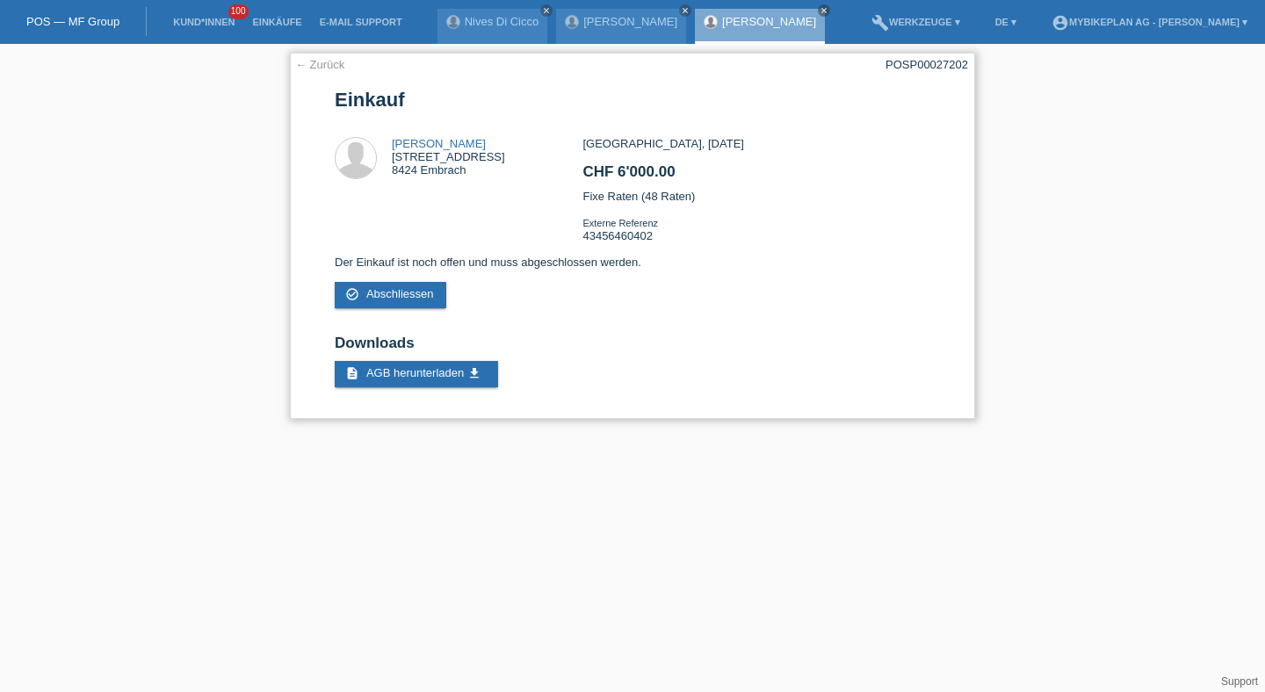
copy div "POSP00027202"
